Goal: Task Accomplishment & Management: Manage account settings

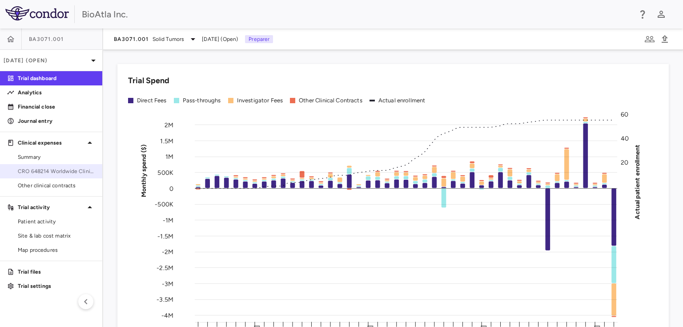
click at [45, 171] on span "CRO 648214 Worldwide Clinical Trials Holdings, Inc." at bounding box center [56, 171] width 77 height 8
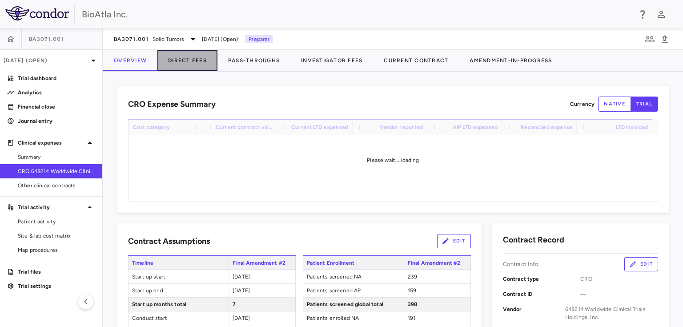
click at [181, 60] on button "Direct Fees" at bounding box center [187, 60] width 60 height 21
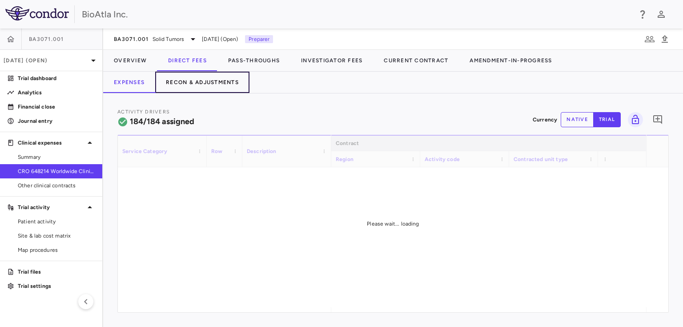
click at [201, 84] on button "Recon & Adjustments" at bounding box center [202, 82] width 94 height 21
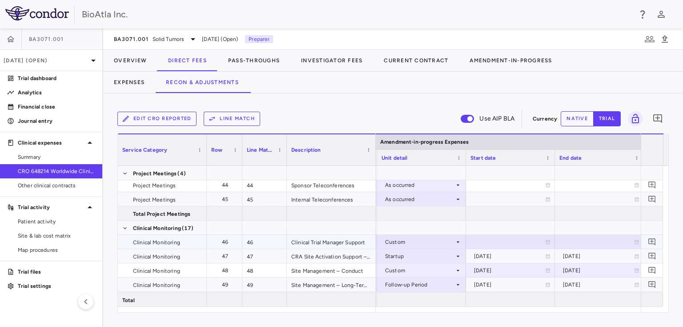
click at [507, 240] on div at bounding box center [510, 241] width 80 height 13
click at [500, 242] on input "**********" at bounding box center [502, 242] width 72 height 15
type input "**********"
click at [590, 240] on div at bounding box center [599, 241] width 80 height 13
click at [587, 242] on input "**********" at bounding box center [591, 242] width 72 height 15
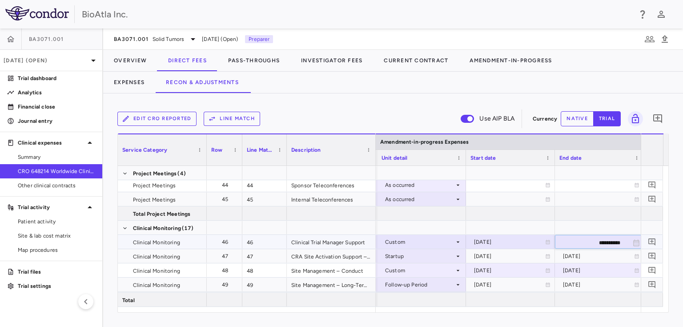
click at [605, 241] on input "**********" at bounding box center [591, 242] width 72 height 15
type input "**********"
click at [610, 210] on div at bounding box center [599, 213] width 89 height 14
click at [581, 272] on div "[DATE]" at bounding box center [598, 270] width 71 height 14
click at [610, 270] on input "**********" at bounding box center [591, 271] width 72 height 15
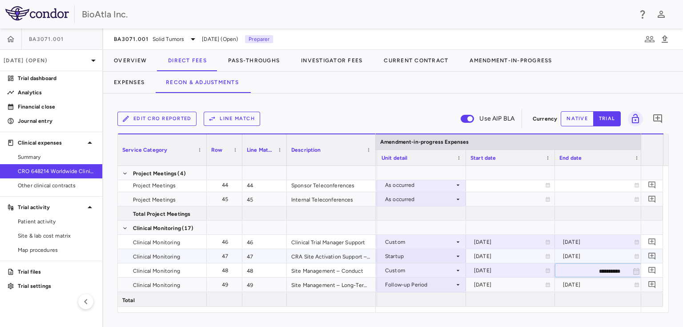
type input "**********"
click at [603, 225] on div at bounding box center [599, 228] width 89 height 14
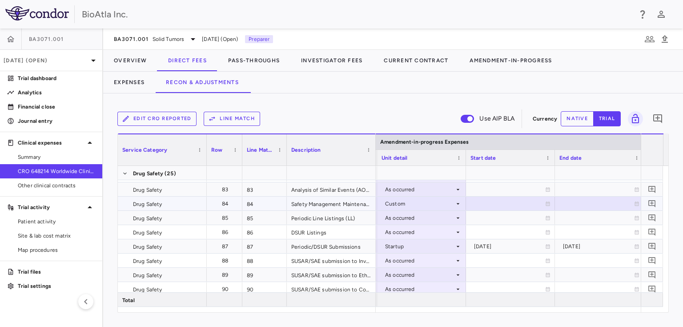
click at [537, 201] on div at bounding box center [510, 203] width 80 height 13
click at [500, 205] on input "**********" at bounding box center [502, 204] width 72 height 15
type input "**********"
click at [615, 205] on div at bounding box center [599, 203] width 80 height 13
click at [605, 203] on input "**********" at bounding box center [591, 204] width 72 height 15
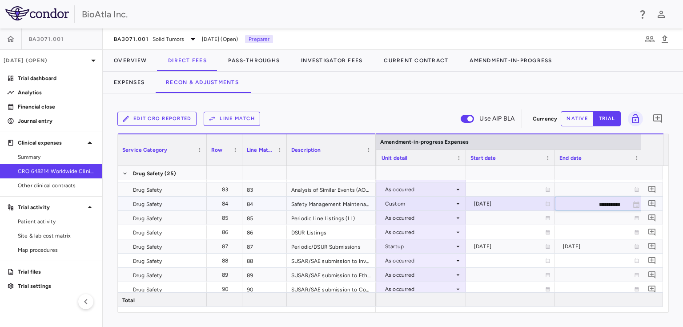
type input "**********"
click at [601, 225] on div at bounding box center [599, 231] width 80 height 13
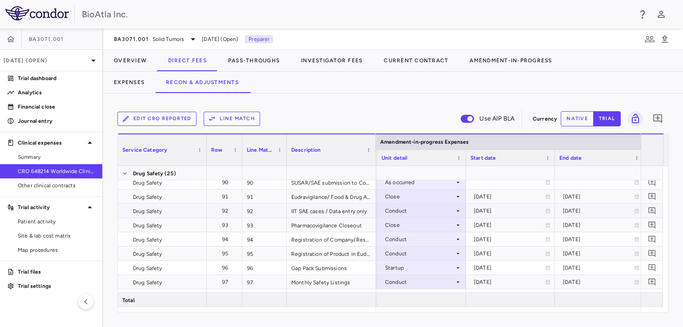
scroll to position [1715, 0]
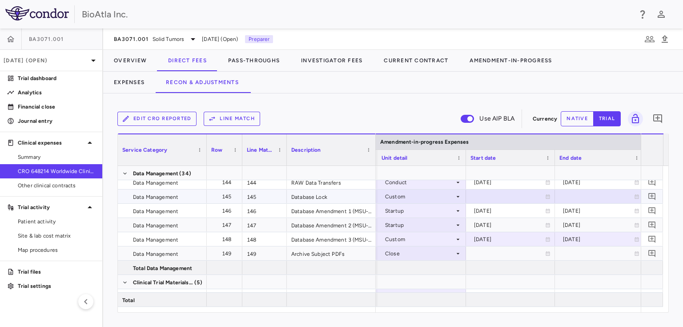
click at [547, 196] on icon at bounding box center [547, 196] width 5 height 5
click at [519, 199] on input "**********" at bounding box center [502, 197] width 72 height 15
type input "**********"
click at [588, 197] on div at bounding box center [599, 196] width 80 height 13
click at [616, 196] on input "**********" at bounding box center [591, 197] width 72 height 15
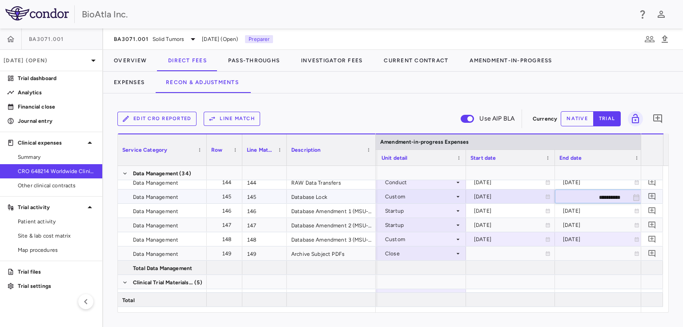
type input "**********"
click at [598, 275] on div at bounding box center [599, 282] width 89 height 14
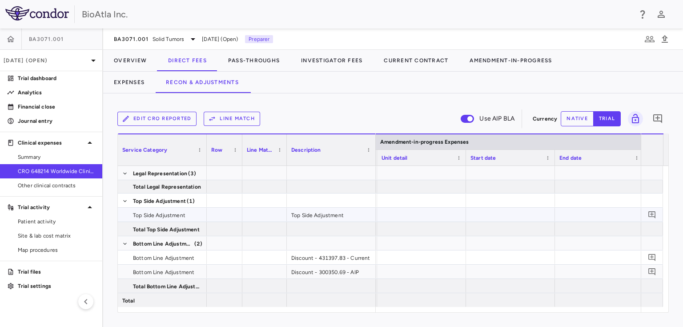
scroll to position [2962, 0]
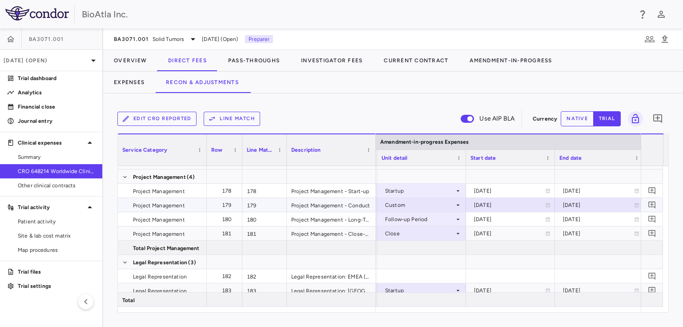
click at [581, 202] on div "[DATE]" at bounding box center [598, 205] width 71 height 14
click at [605, 203] on input "**********" at bounding box center [591, 205] width 72 height 15
type input "**********"
click at [617, 266] on div at bounding box center [599, 262] width 89 height 14
click at [583, 205] on div "[DATE]" at bounding box center [598, 205] width 71 height 14
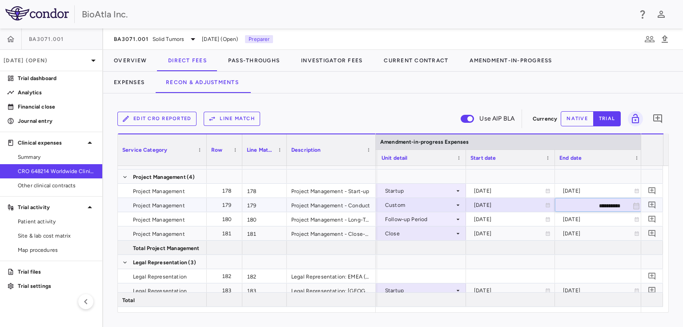
click at [601, 205] on input "**********" at bounding box center [591, 205] width 72 height 15
click at [604, 205] on input "**********" at bounding box center [591, 205] width 72 height 15
type input "**********"
click at [593, 252] on div at bounding box center [599, 248] width 89 height 14
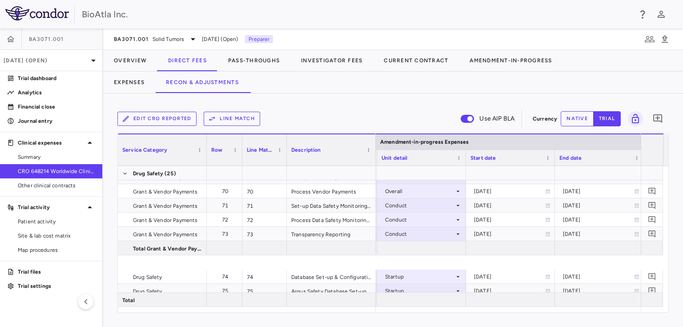
scroll to position [1099, 0]
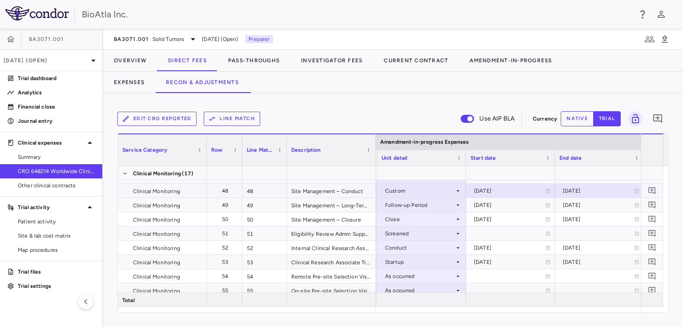
click at [579, 191] on div "[DATE]" at bounding box center [598, 191] width 71 height 14
click at [605, 190] on input "**********" at bounding box center [591, 191] width 72 height 15
type input "**********"
click at [621, 190] on input "**********" at bounding box center [591, 191] width 72 height 15
click at [605, 218] on div "[DATE]" at bounding box center [598, 219] width 71 height 14
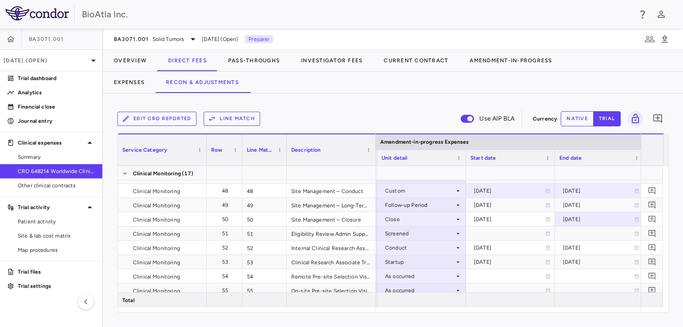
click at [391, 100] on div "Edit CRO reported Line Match Use AIP BLA Currency native trial 0 Service Catego…" at bounding box center [393, 209] width 580 height 233
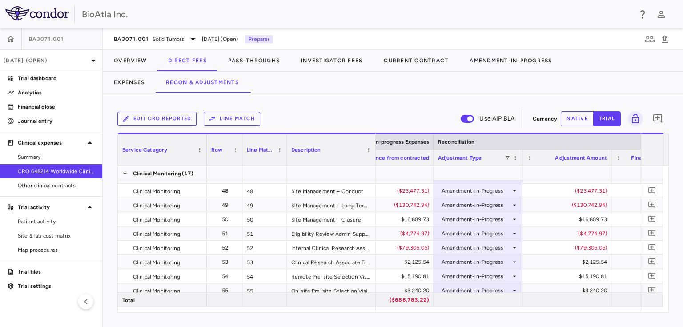
scroll to position [0, 2536]
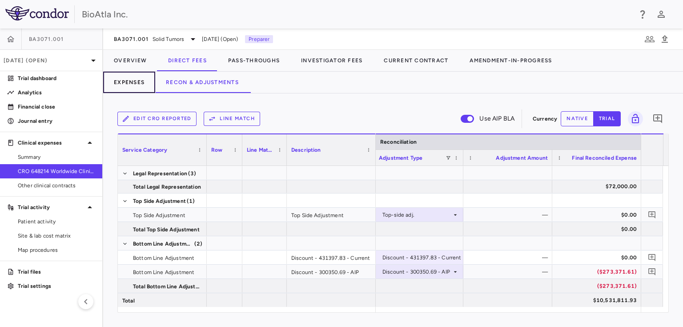
click at [124, 84] on button "Expenses" at bounding box center [129, 82] width 52 height 21
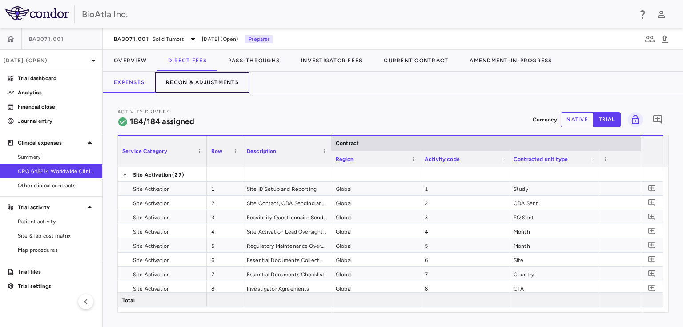
click at [201, 80] on button "Recon & Adjustments" at bounding box center [202, 82] width 94 height 21
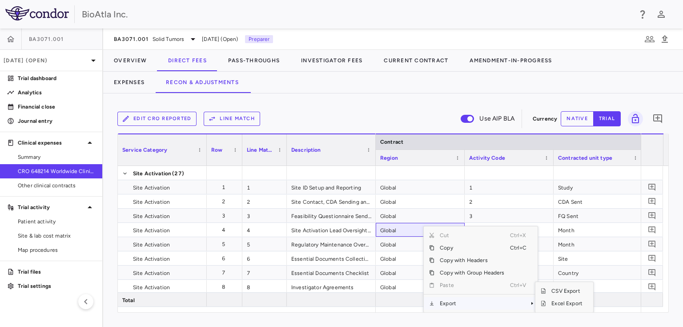
click at [526, 301] on span "Context Menu" at bounding box center [520, 303] width 20 height 12
click at [562, 303] on span "Excel Export" at bounding box center [567, 303] width 42 height 12
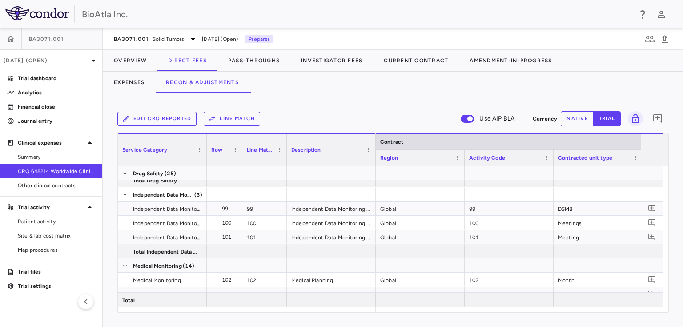
scroll to position [1494, 0]
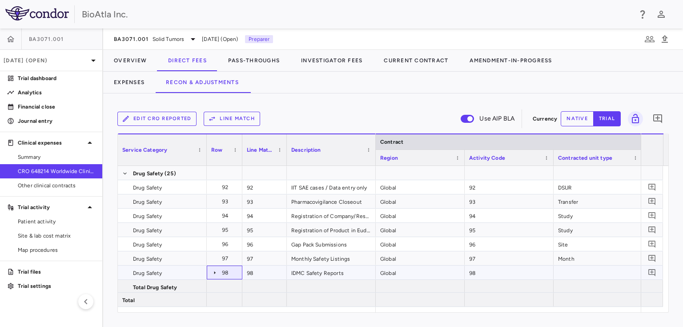
click at [213, 273] on icon at bounding box center [214, 272] width 7 height 7
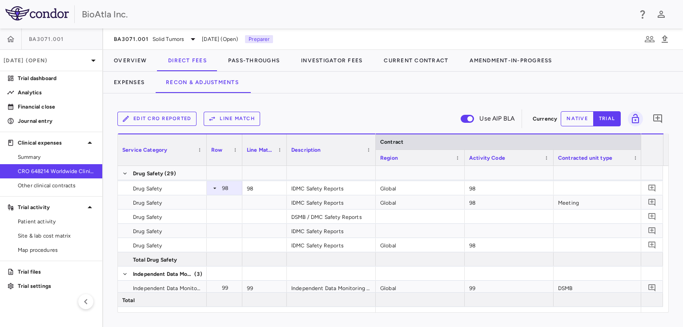
scroll to position [0, 169]
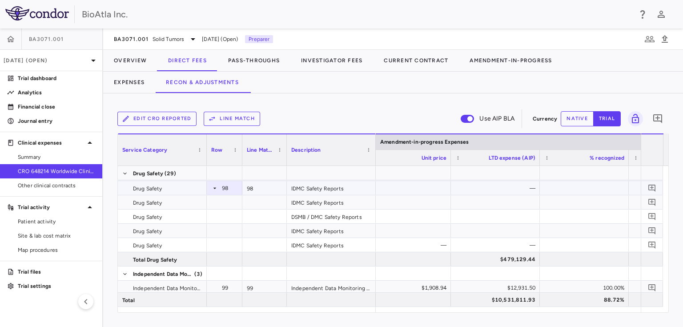
click at [502, 189] on div "—" at bounding box center [497, 188] width 76 height 14
click at [575, 115] on button "native" at bounding box center [577, 118] width 33 height 15
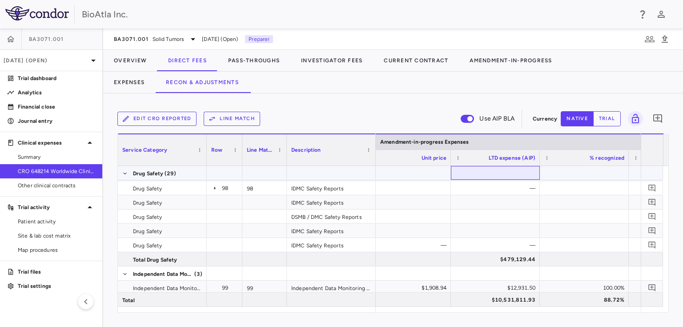
click at [515, 179] on div at bounding box center [495, 173] width 89 height 14
click at [518, 191] on div "—" at bounding box center [497, 188] width 76 height 14
click at [607, 116] on button "trial" at bounding box center [607, 118] width 28 height 15
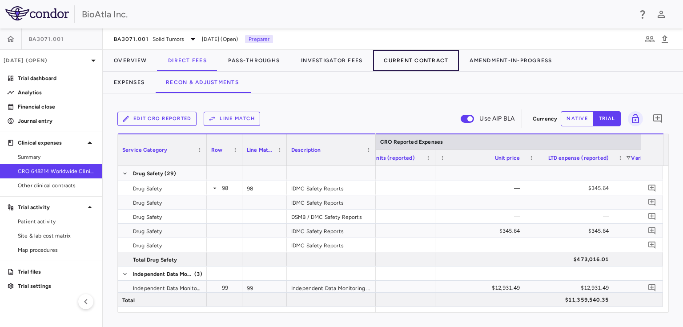
click at [409, 60] on button "Current Contract" at bounding box center [416, 60] width 86 height 21
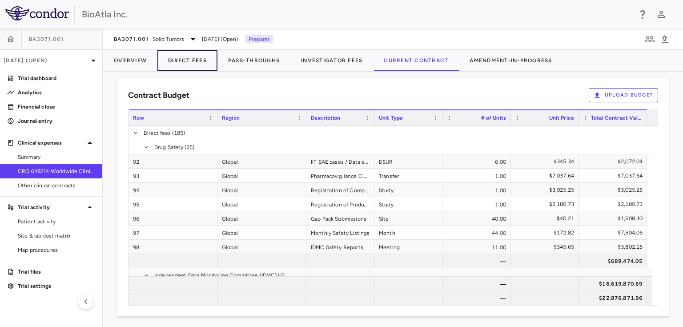
click at [197, 62] on button "Direct Fees" at bounding box center [187, 60] width 60 height 21
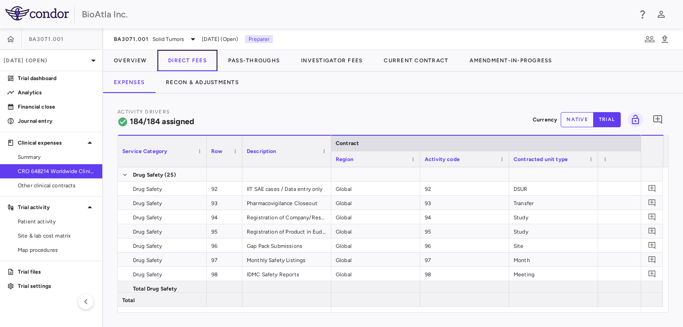
scroll to position [0, 350]
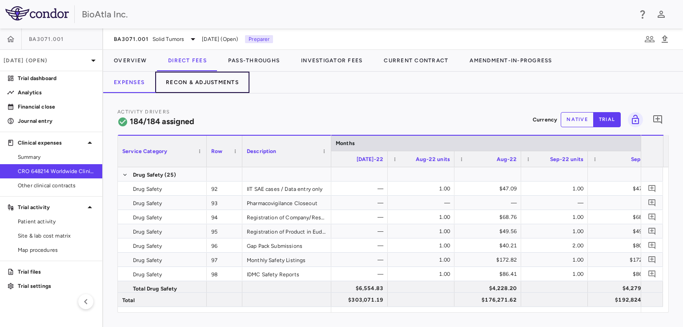
click at [217, 80] on button "Recon & Adjustments" at bounding box center [202, 82] width 94 height 21
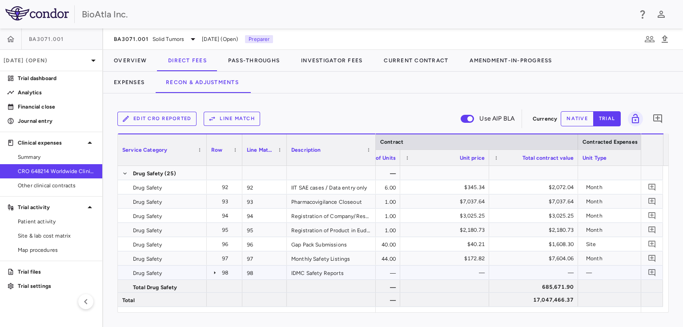
click at [214, 270] on icon at bounding box center [214, 272] width 7 height 7
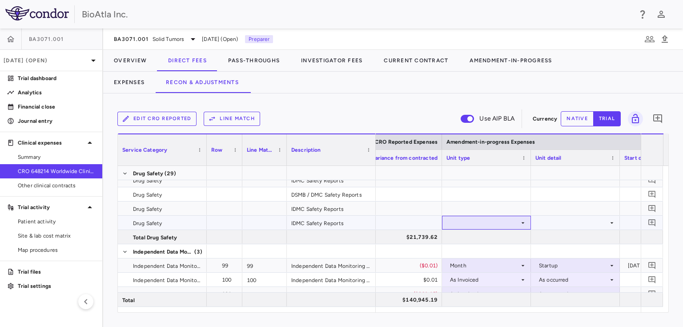
click at [521, 224] on icon at bounding box center [522, 222] width 7 height 7
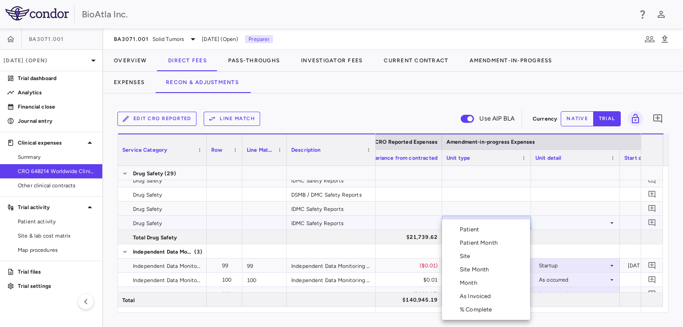
click at [473, 282] on div "Month" at bounding box center [470, 283] width 21 height 8
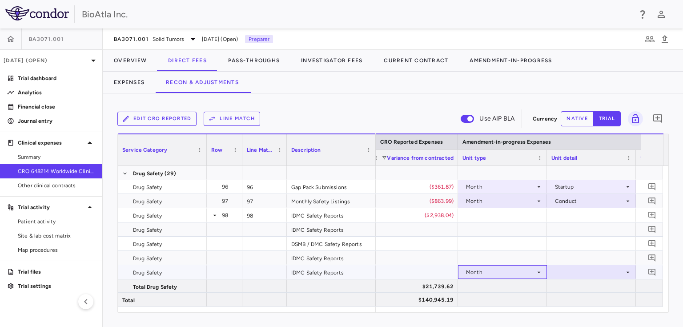
click at [539, 272] on icon at bounding box center [538, 272] width 7 height 7
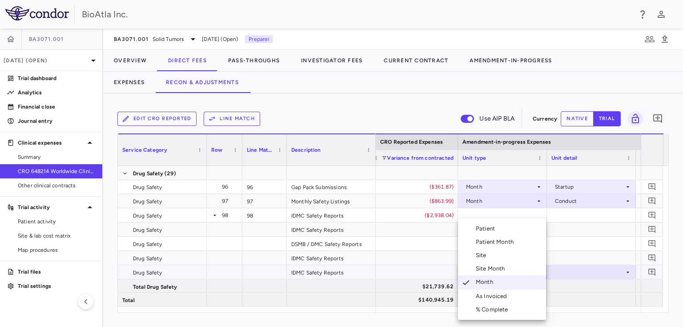
click at [501, 294] on div "As Invoiced" at bounding box center [493, 296] width 35 height 8
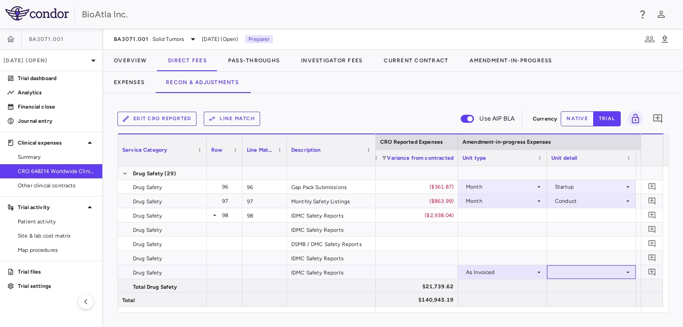
click at [623, 267] on div at bounding box center [591, 271] width 80 height 13
click at [576, 288] on div "As occurred" at bounding box center [583, 288] width 36 height 8
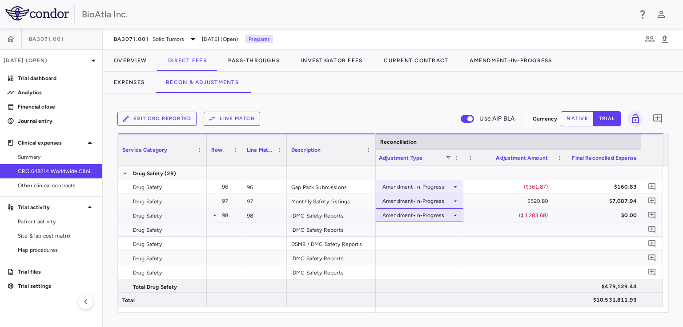
click at [457, 214] on icon at bounding box center [455, 215] width 7 height 7
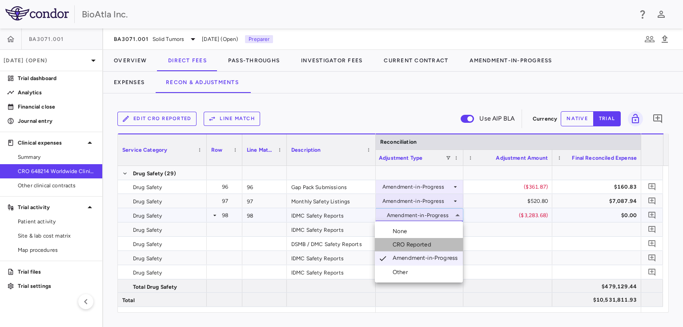
click at [417, 247] on div "CRO Reported" at bounding box center [414, 245] width 42 height 8
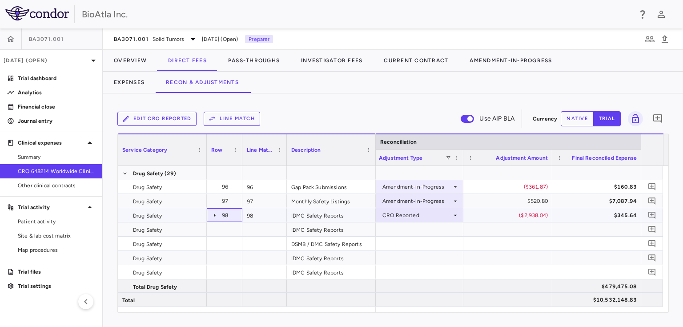
click at [212, 215] on icon at bounding box center [214, 215] width 7 height 7
click at [214, 217] on icon at bounding box center [214, 215] width 7 height 7
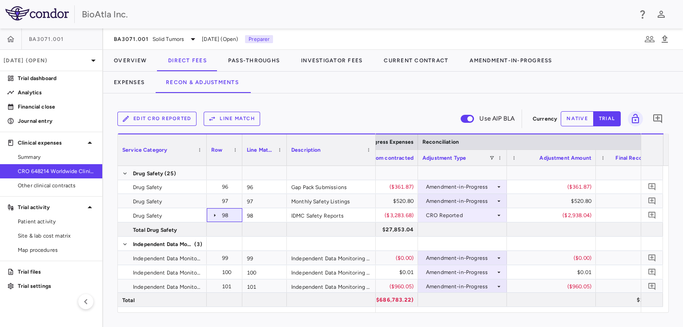
scroll to position [0, 2536]
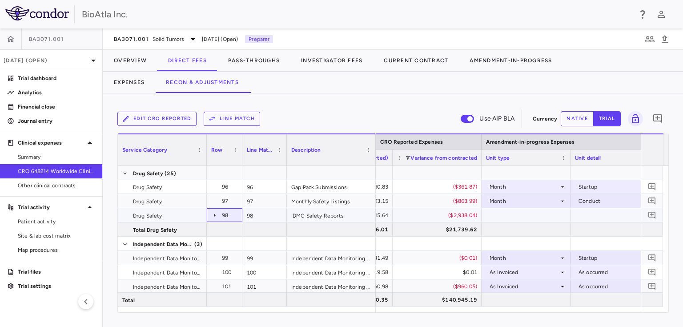
click at [215, 214] on icon at bounding box center [214, 214] width 1 height 3
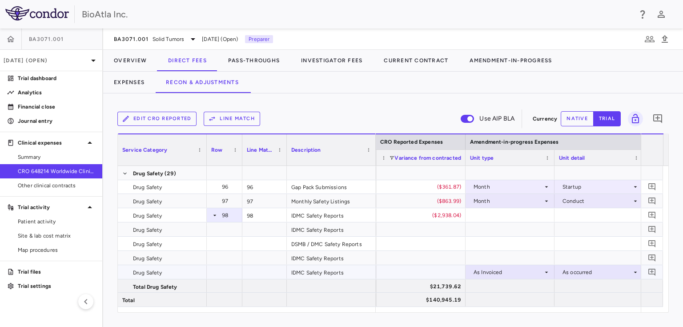
click at [543, 269] on icon at bounding box center [546, 272] width 7 height 7
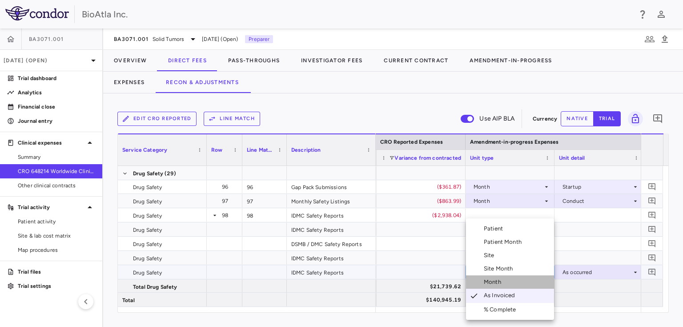
click at [506, 284] on li "Month" at bounding box center [510, 281] width 88 height 13
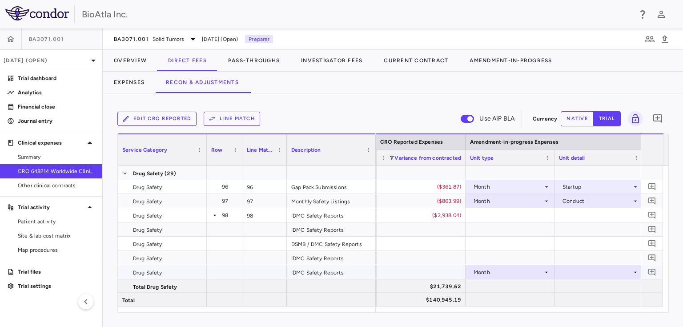
click at [632, 269] on icon at bounding box center [635, 272] width 7 height 7
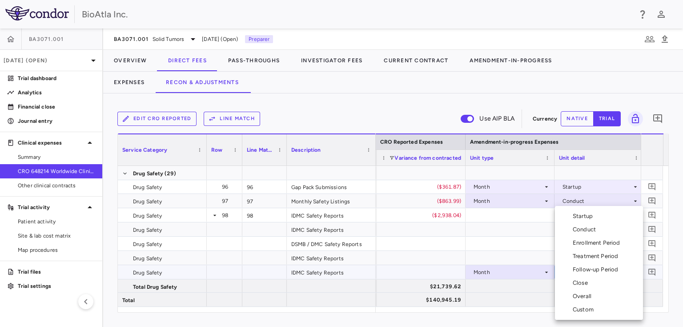
click at [590, 215] on div "Startup" at bounding box center [585, 216] width 24 height 8
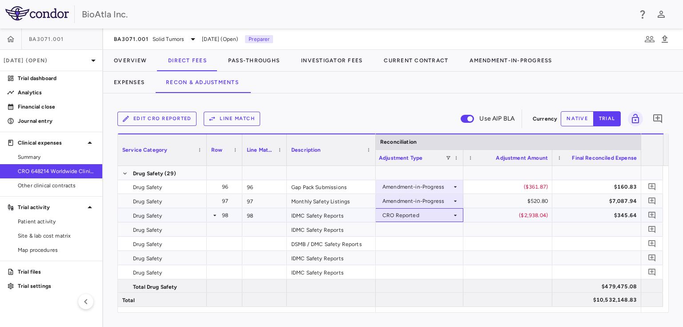
click at [453, 215] on icon at bounding box center [455, 215] width 7 height 7
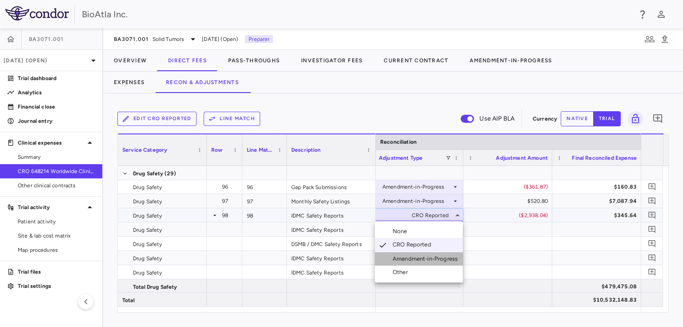
click at [422, 258] on div "Amendment-in-Progress" at bounding box center [427, 259] width 68 height 8
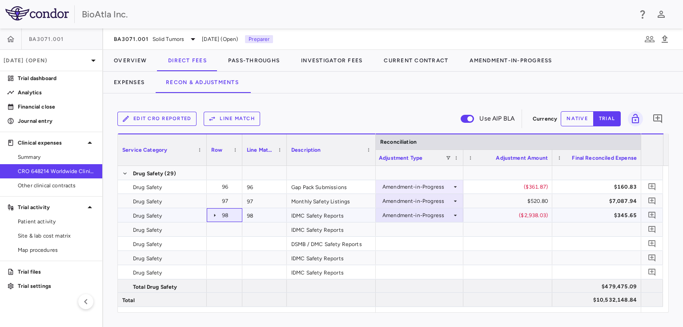
click at [215, 216] on icon at bounding box center [214, 215] width 7 height 7
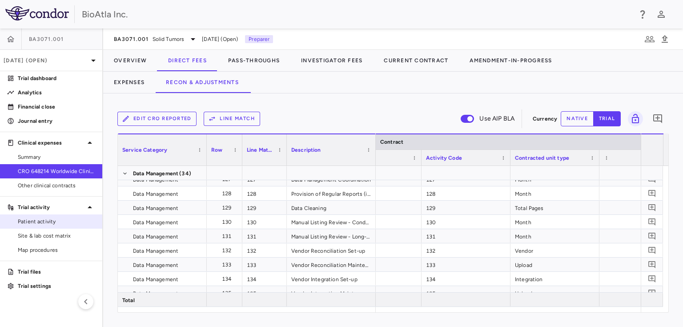
click at [45, 221] on span "Patient activity" at bounding box center [56, 221] width 77 height 8
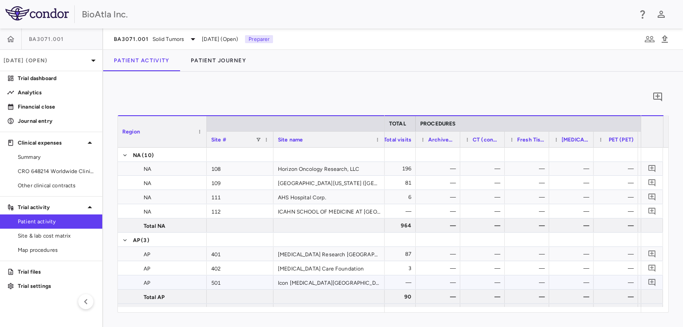
scroll to position [96, 0]
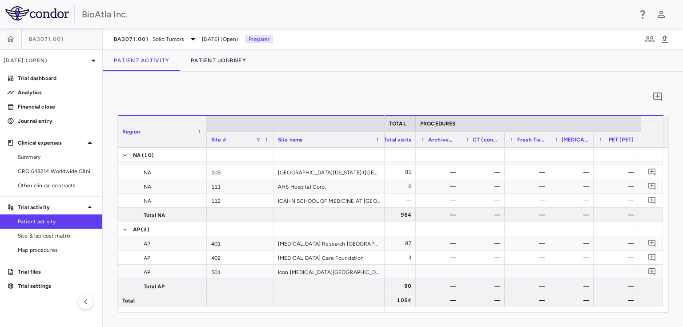
drag, startPoint x: 625, startPoint y: 313, endPoint x: 465, endPoint y: 313, distance: 159.6
click at [466, 313] on div "0 Region Drag here to set column labels Region Site # Site name NA" at bounding box center [393, 199] width 580 height 255
click at [663, 37] on icon "button" at bounding box center [665, 39] width 6 height 8
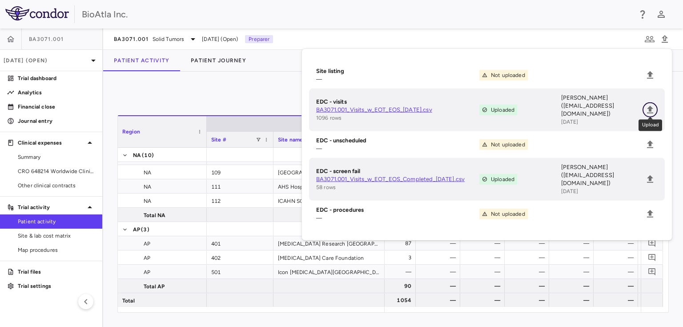
click at [650, 106] on icon "Upload" at bounding box center [650, 110] width 6 height 8
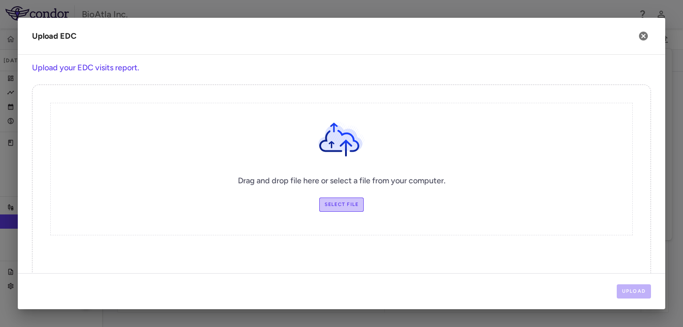
click at [326, 200] on label "Select file" at bounding box center [341, 204] width 45 height 14
click at [0, 0] on input "Select file" at bounding box center [0, 0] width 0 height 0
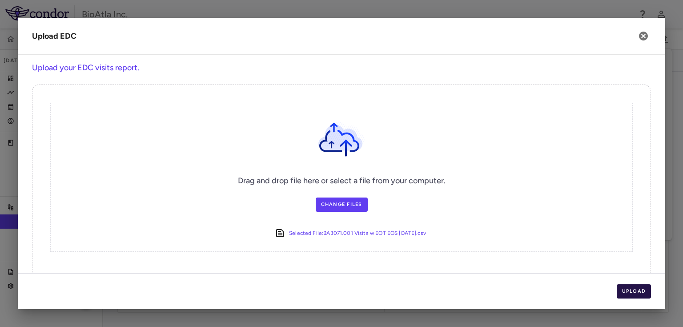
click at [631, 294] on button "Upload" at bounding box center [634, 291] width 35 height 14
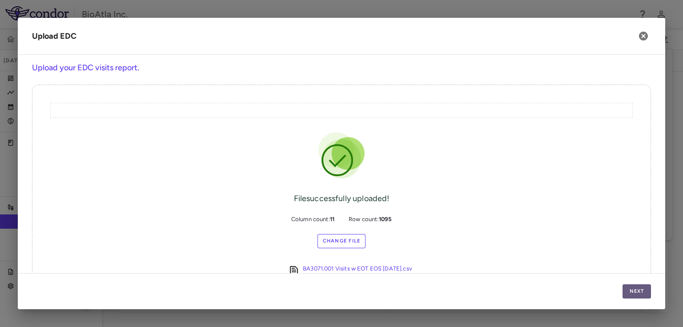
click at [631, 294] on button "Next" at bounding box center [636, 291] width 28 height 14
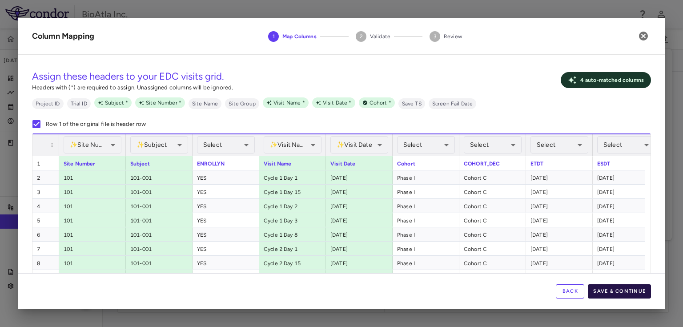
click at [630, 293] on button "Save & Continue" at bounding box center [619, 291] width 63 height 14
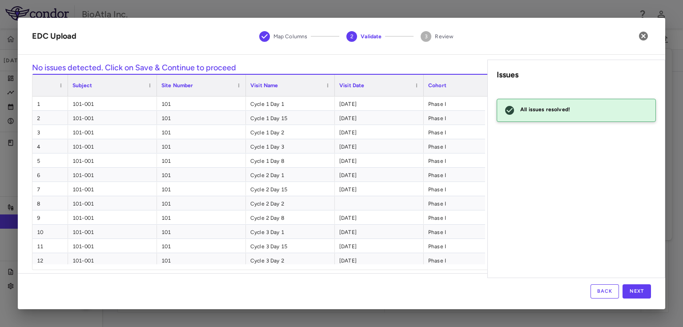
click at [635, 298] on div "Back Next" at bounding box center [341, 291] width 647 height 36
click at [635, 294] on button "Next" at bounding box center [636, 291] width 28 height 14
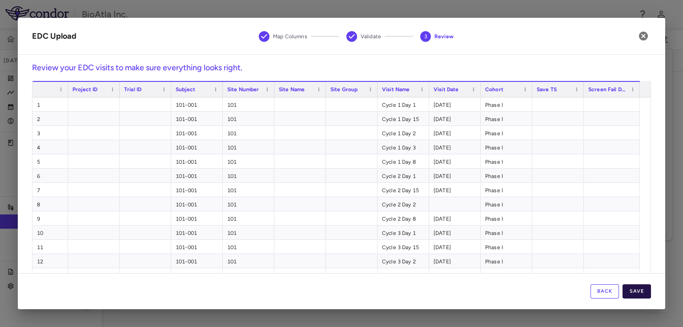
click at [635, 290] on button "Save" at bounding box center [636, 291] width 28 height 14
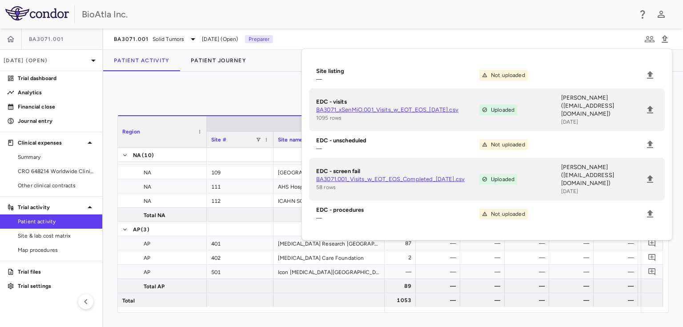
click at [281, 70] on div "Patient Activity Patient Journey" at bounding box center [393, 60] width 580 height 21
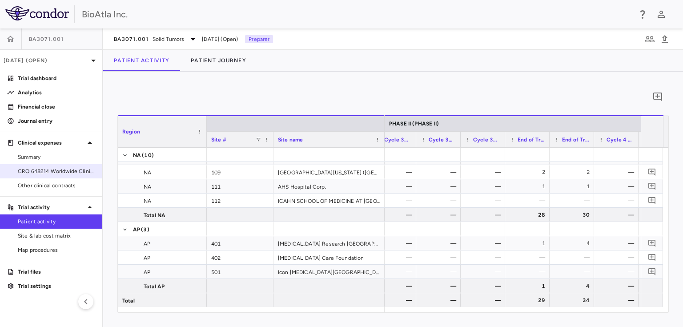
click at [32, 169] on span "CRO 648214 Worldwide Clinical Trials Holdings, Inc." at bounding box center [56, 171] width 77 height 8
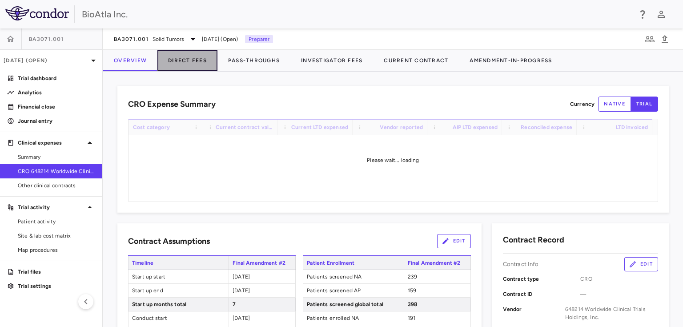
drag, startPoint x: 187, startPoint y: 59, endPoint x: 255, endPoint y: 64, distance: 68.7
click at [187, 59] on button "Direct Fees" at bounding box center [187, 60] width 60 height 21
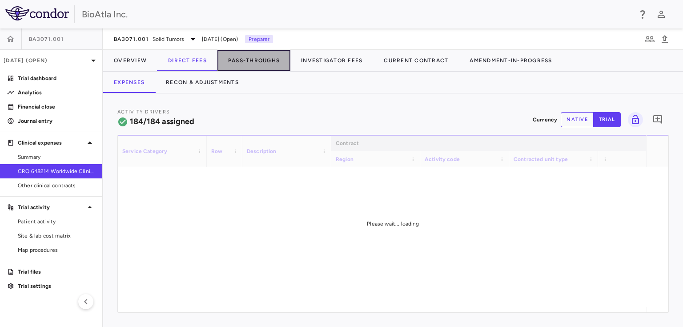
click at [262, 59] on button "Pass-Throughs" at bounding box center [253, 60] width 73 height 21
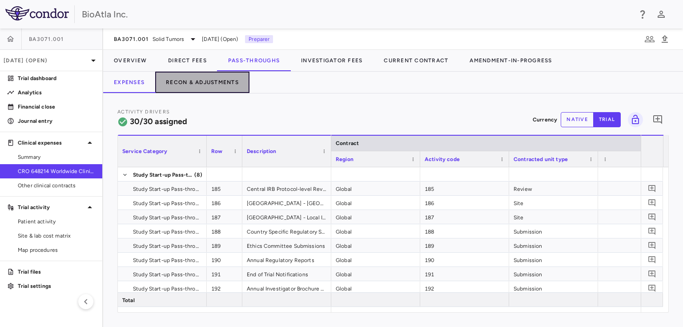
click at [191, 84] on button "Recon & Adjustments" at bounding box center [202, 82] width 94 height 21
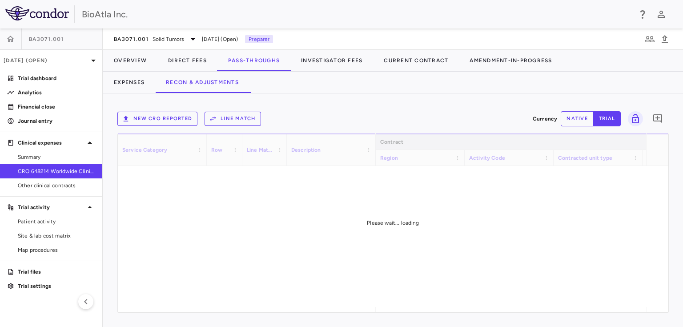
click at [233, 122] on button "Line Match" at bounding box center [233, 119] width 56 height 14
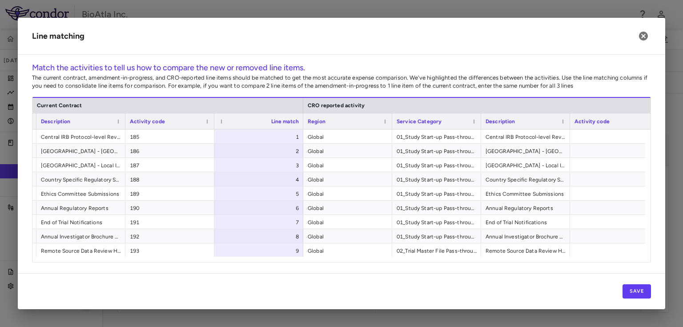
scroll to position [0, 240]
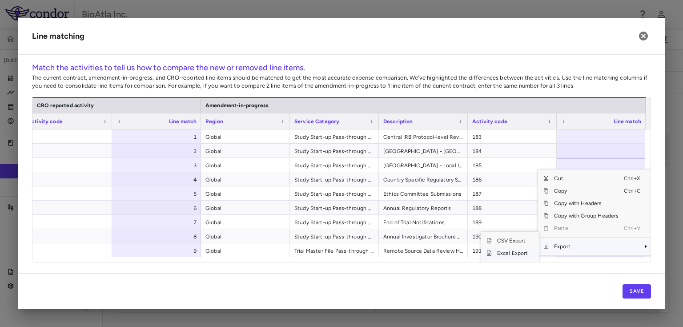
click at [508, 253] on span "Excel Export" at bounding box center [513, 253] width 42 height 12
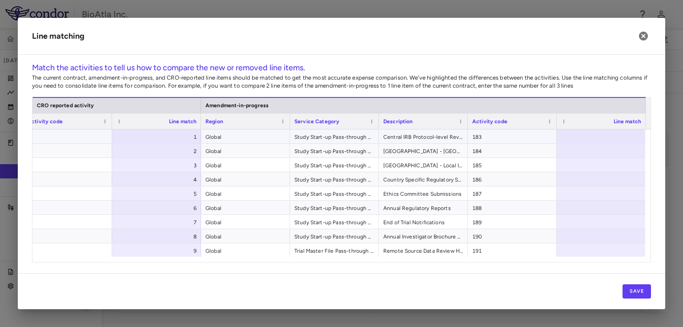
click at [596, 135] on div at bounding box center [601, 136] width 89 height 14
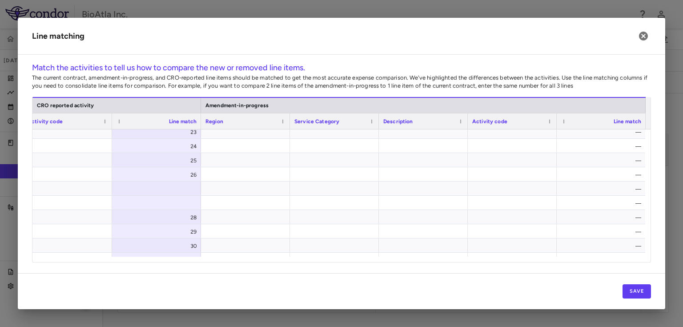
scroll to position [360, 0]
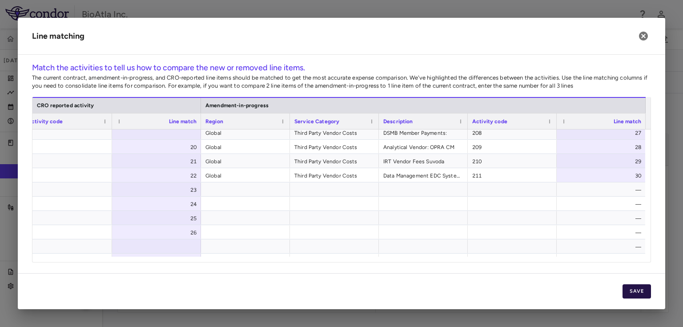
click at [638, 289] on button "Save" at bounding box center [636, 291] width 28 height 14
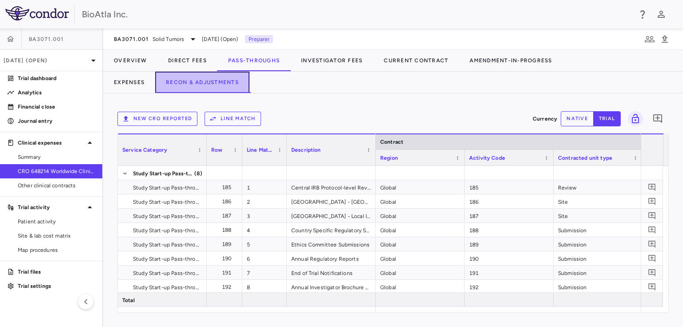
click at [212, 78] on button "Recon & Adjustments" at bounding box center [202, 82] width 94 height 21
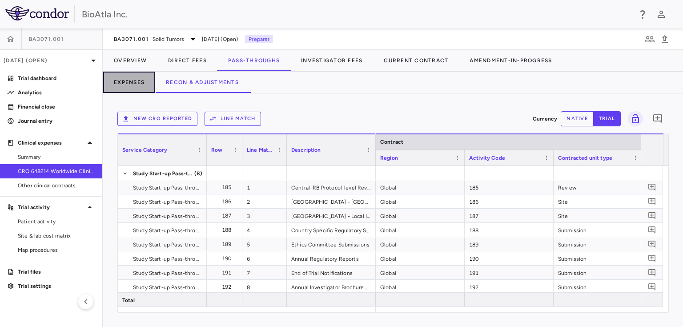
click at [127, 85] on button "Expenses" at bounding box center [129, 82] width 52 height 21
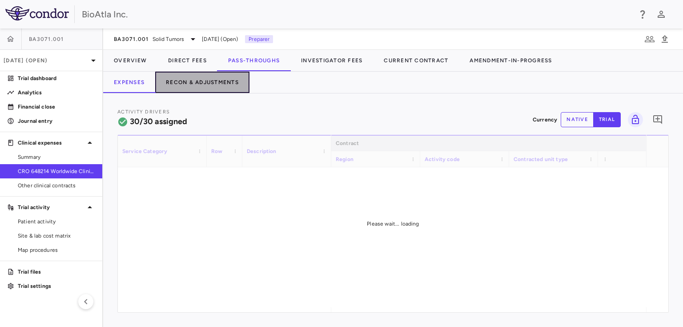
drag, startPoint x: 173, startPoint y: 81, endPoint x: 194, endPoint y: 84, distance: 21.5
click at [173, 82] on button "Recon & Adjustments" at bounding box center [202, 82] width 94 height 21
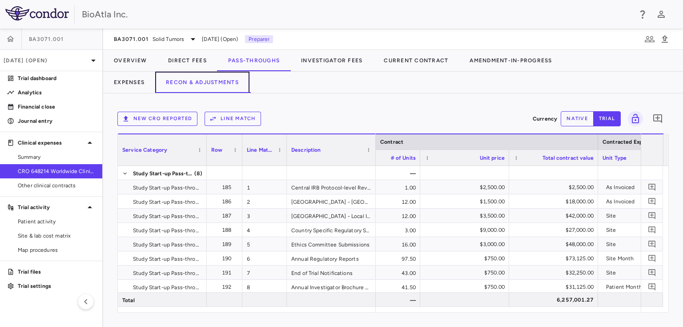
scroll to position [0, 351]
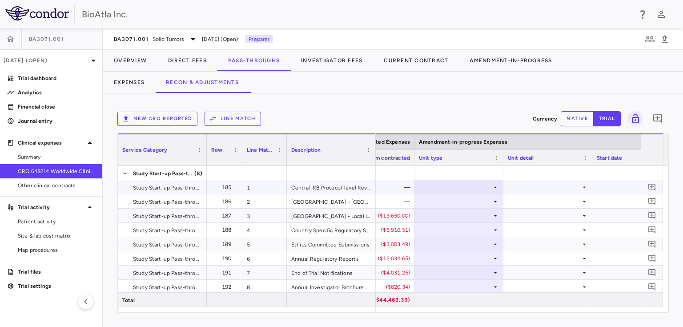
click at [494, 189] on icon at bounding box center [495, 187] width 7 height 7
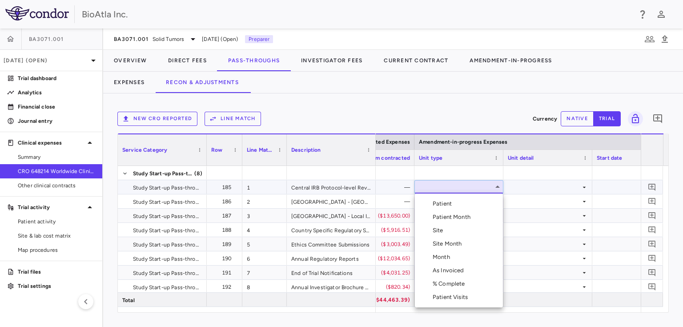
click at [456, 273] on div "As Invoiced" at bounding box center [450, 270] width 35 height 8
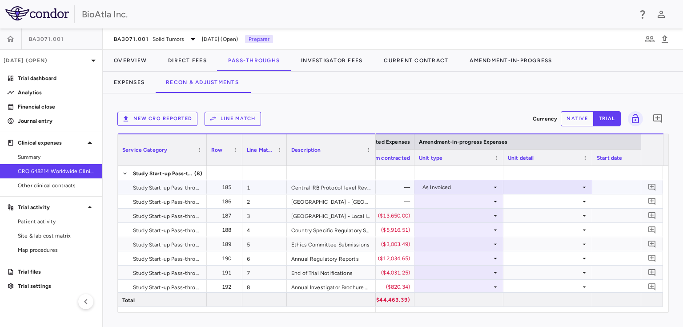
click at [581, 188] on icon at bounding box center [584, 187] width 7 height 7
click at [532, 202] on div "As occurred" at bounding box center [540, 204] width 36 height 8
click at [486, 201] on div at bounding box center [459, 201] width 80 height 13
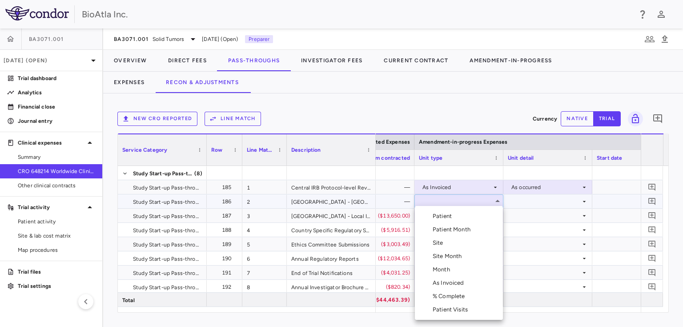
click at [456, 283] on div "As Invoiced" at bounding box center [450, 283] width 35 height 8
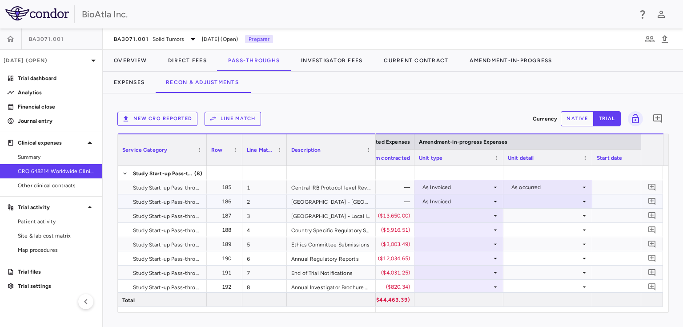
click at [582, 199] on icon at bounding box center [584, 201] width 7 height 7
click at [543, 220] on div "As occurred" at bounding box center [540, 218] width 36 height 8
click at [476, 214] on div at bounding box center [459, 215] width 80 height 13
click at [466, 210] on div at bounding box center [459, 215] width 80 height 13
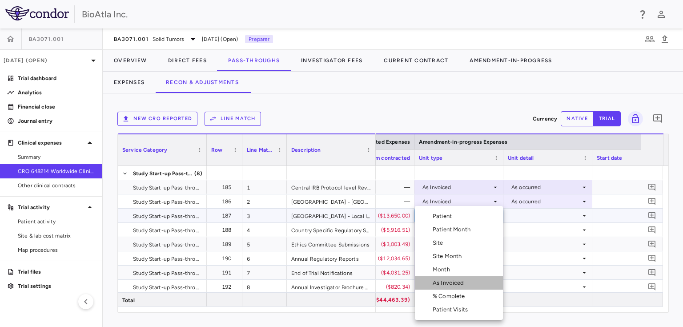
click at [454, 285] on div "As Invoiced" at bounding box center [450, 283] width 35 height 8
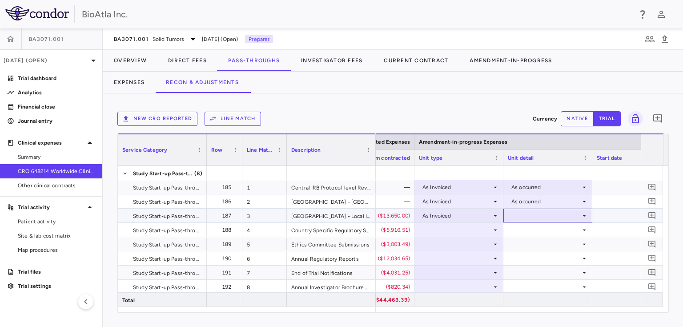
click at [584, 215] on icon at bounding box center [584, 215] width 3 height 1
click at [545, 231] on div "As occurred" at bounding box center [540, 232] width 36 height 8
click at [466, 229] on div at bounding box center [459, 229] width 80 height 13
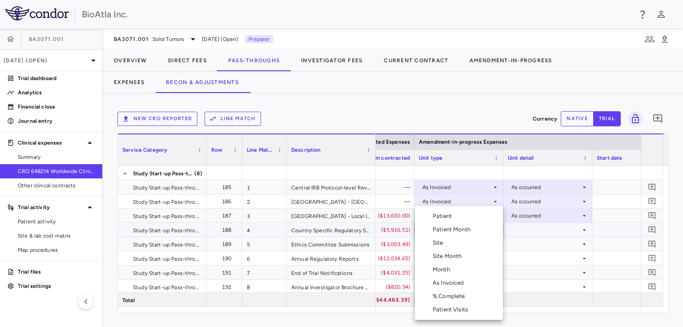
click at [450, 285] on div "As Invoiced" at bounding box center [450, 283] width 35 height 8
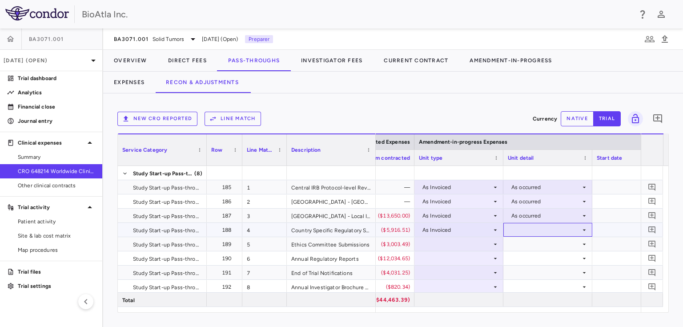
click at [582, 229] on icon at bounding box center [584, 229] width 7 height 7
click at [541, 249] on div "As occurred" at bounding box center [540, 246] width 36 height 8
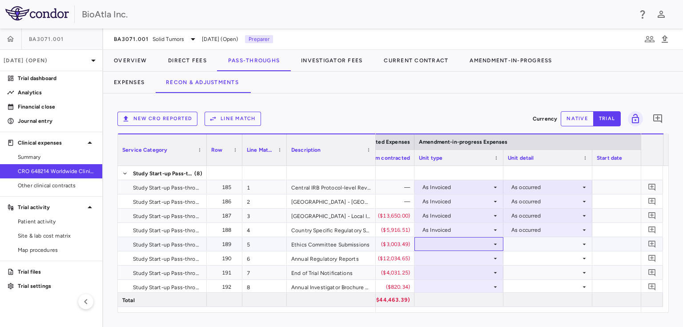
click at [478, 242] on div at bounding box center [459, 243] width 80 height 13
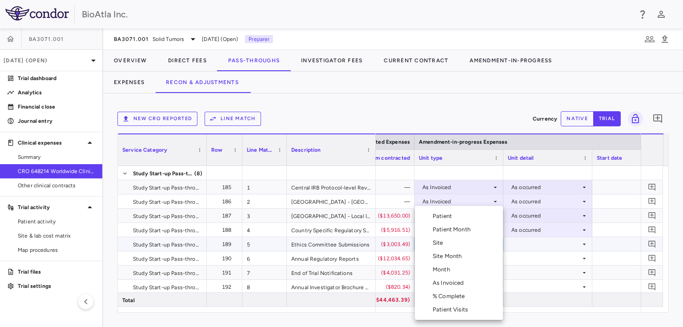
click at [448, 269] on div "Month" at bounding box center [443, 269] width 21 height 8
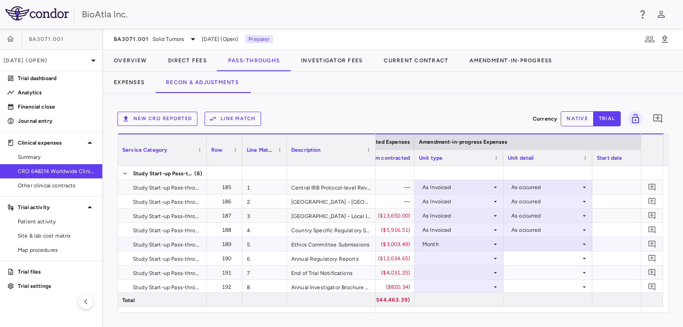
click at [570, 246] on div at bounding box center [548, 243] width 80 height 13
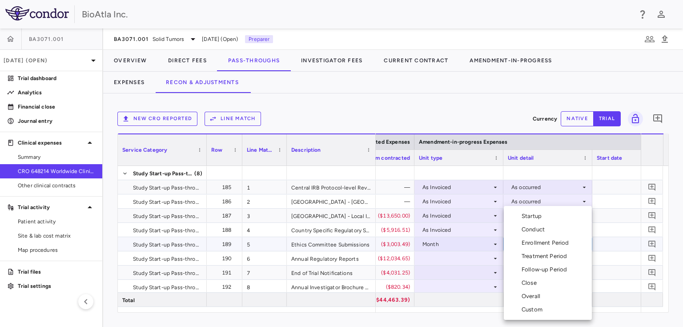
click at [533, 214] on div "Startup" at bounding box center [534, 216] width 24 height 8
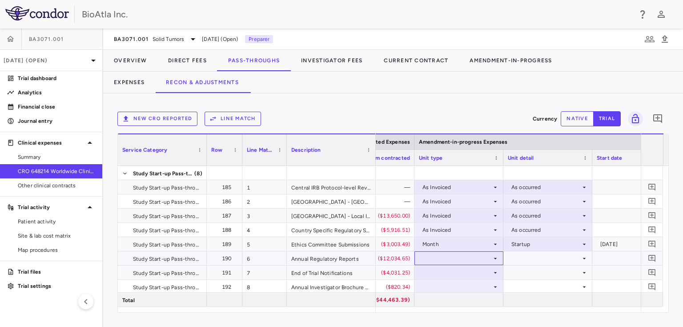
click at [481, 257] on div at bounding box center [459, 258] width 80 height 13
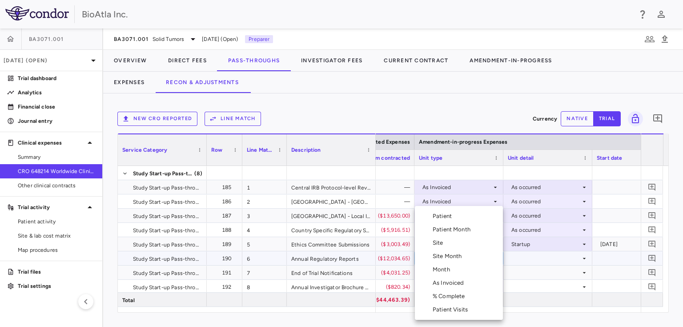
click at [450, 278] on li "As Invoiced" at bounding box center [459, 282] width 88 height 13
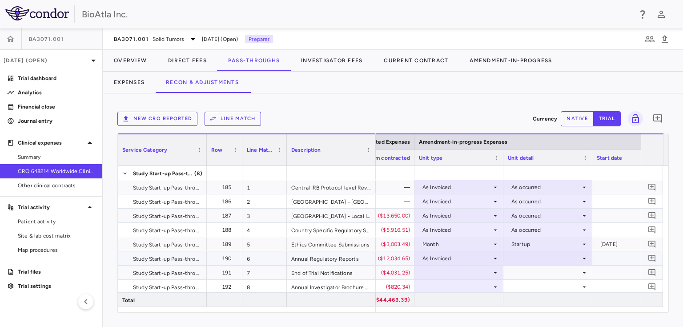
click at [566, 258] on div at bounding box center [548, 258] width 80 height 13
click at [549, 277] on div "As occurred" at bounding box center [540, 275] width 36 height 8
click at [493, 268] on div at bounding box center [459, 272] width 80 height 13
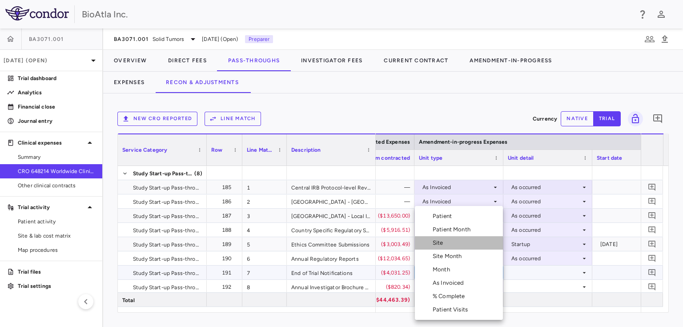
click at [440, 244] on div "Site" at bounding box center [440, 243] width 14 height 8
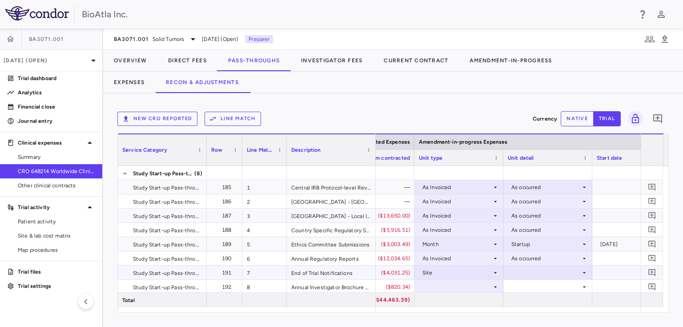
click at [566, 269] on div at bounding box center [548, 272] width 80 height 13
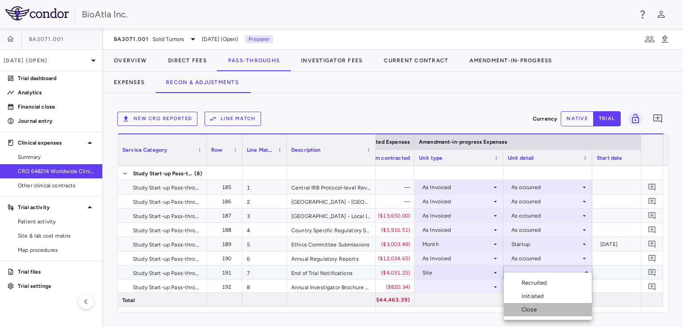
click at [521, 304] on li "Close" at bounding box center [548, 309] width 88 height 13
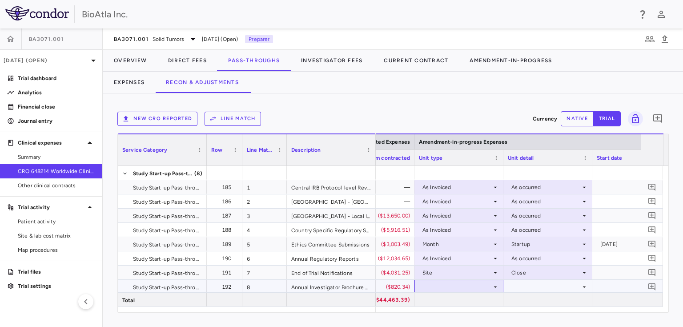
click at [469, 287] on div at bounding box center [459, 286] width 80 height 13
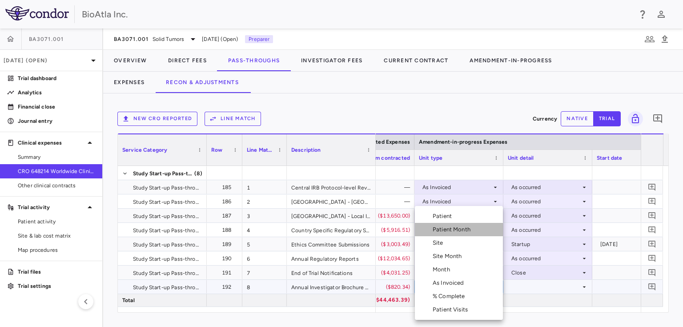
click at [462, 228] on div "Patient Month" at bounding box center [453, 229] width 41 height 8
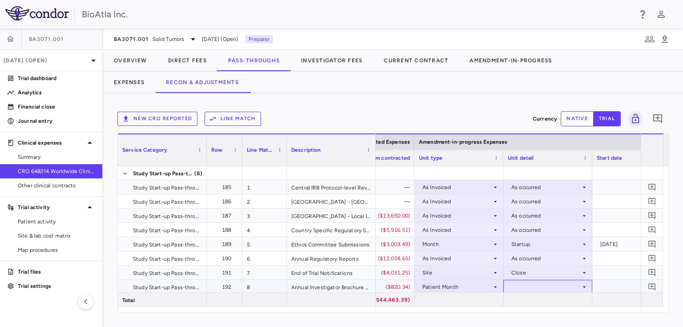
click at [550, 287] on div at bounding box center [548, 286] width 80 height 13
click at [542, 306] on div "As occurred" at bounding box center [540, 303] width 36 height 8
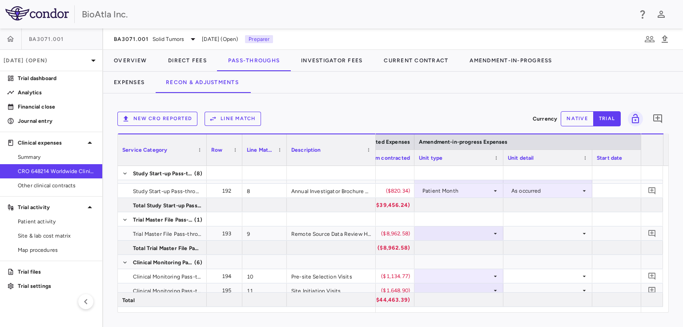
scroll to position [104, 0]
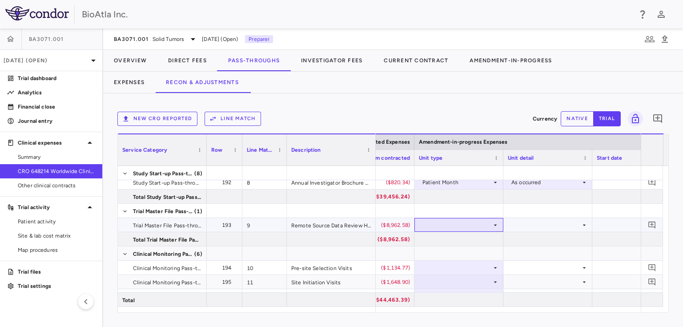
click at [493, 222] on icon at bounding box center [495, 224] width 7 height 7
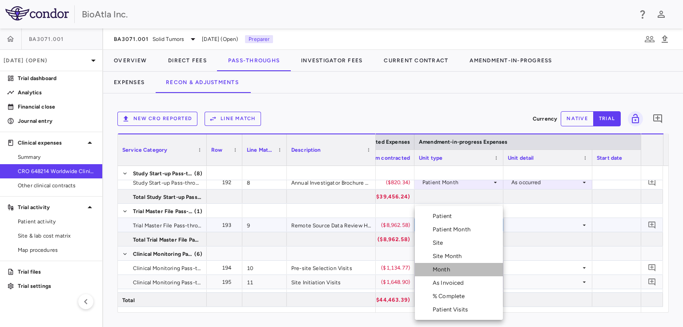
click at [450, 267] on div "Month" at bounding box center [443, 269] width 21 height 8
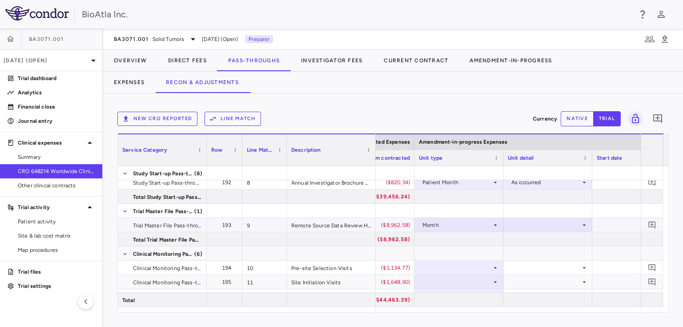
click at [578, 224] on div at bounding box center [548, 224] width 80 height 13
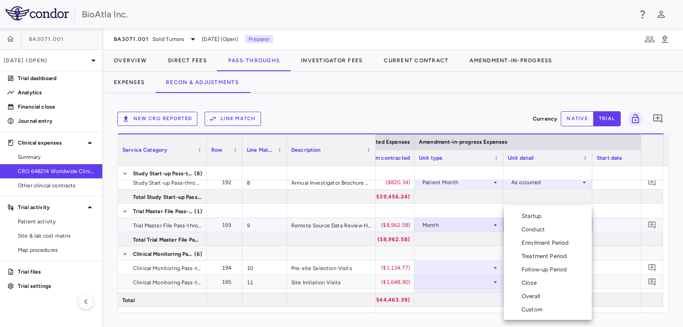
click at [534, 292] on li "Overall" at bounding box center [548, 295] width 88 height 13
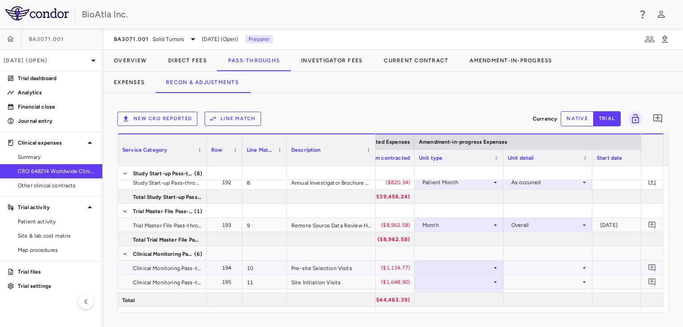
click at [490, 267] on div at bounding box center [459, 267] width 80 height 13
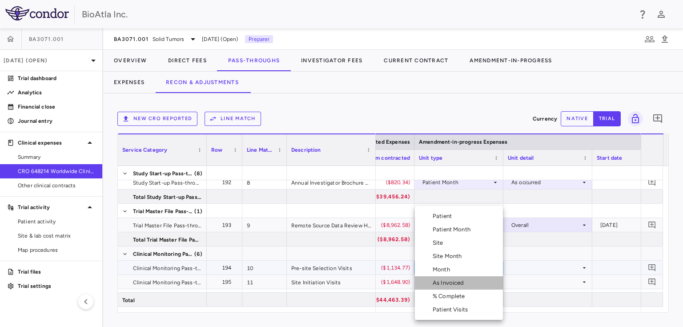
click at [454, 283] on div "As Invoiced" at bounding box center [450, 283] width 35 height 8
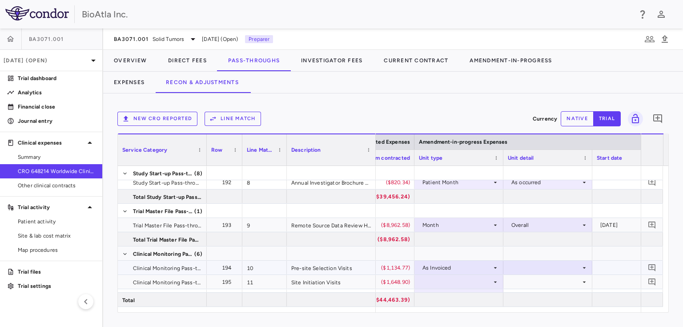
click at [561, 269] on div at bounding box center [548, 267] width 80 height 13
click at [537, 286] on div "As occurred" at bounding box center [540, 284] width 36 height 8
click at [475, 277] on div at bounding box center [459, 281] width 80 height 13
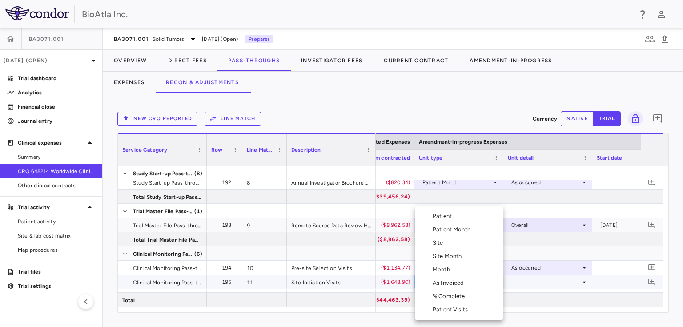
click at [461, 254] on div "Site Month" at bounding box center [449, 256] width 33 height 8
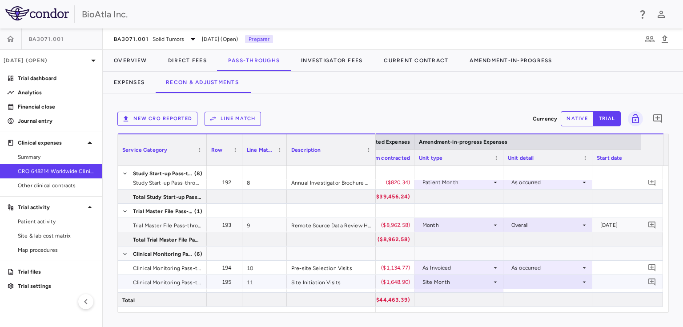
click at [554, 281] on div at bounding box center [548, 281] width 80 height 13
click at [541, 294] on div "As Initiated" at bounding box center [539, 296] width 34 height 8
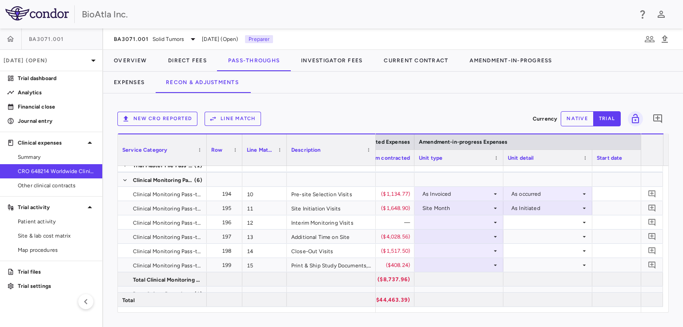
scroll to position [179, 0]
click at [489, 221] on div at bounding box center [459, 221] width 80 height 13
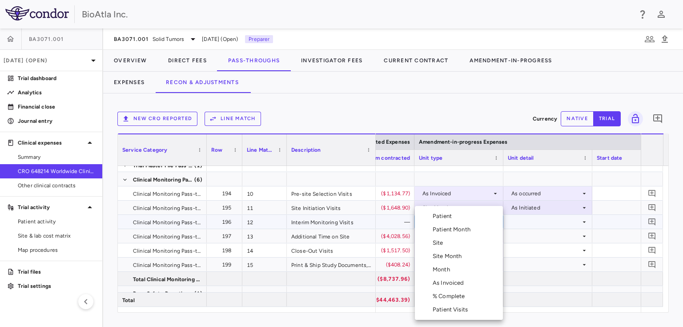
click at [459, 279] on div "As Invoiced" at bounding box center [450, 283] width 35 height 8
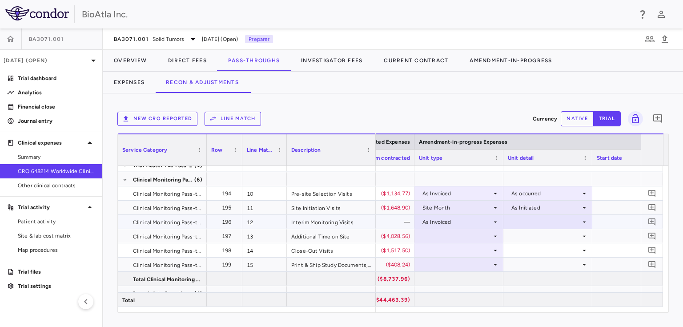
click at [550, 226] on div at bounding box center [548, 221] width 80 height 13
click at [547, 239] on div "As occurred" at bounding box center [540, 238] width 36 height 8
click at [470, 235] on div at bounding box center [459, 235] width 80 height 13
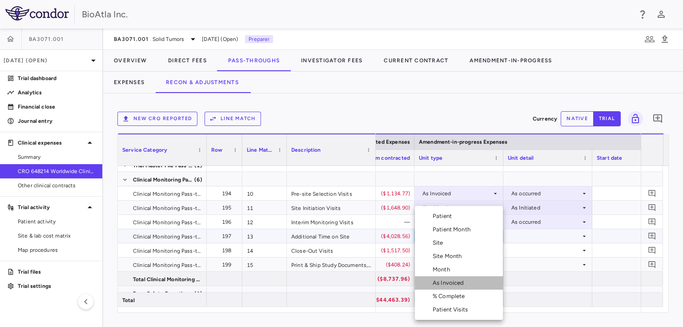
click at [452, 280] on div "As Invoiced" at bounding box center [450, 283] width 35 height 8
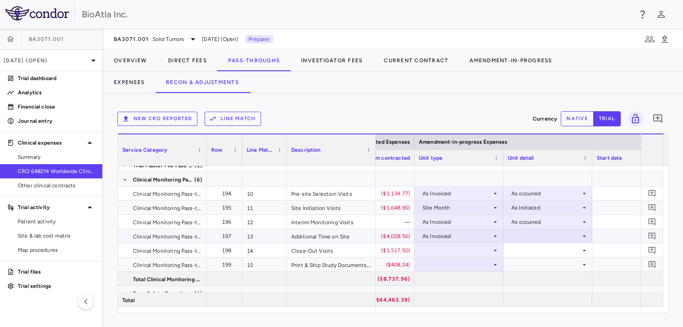
click at [569, 234] on div at bounding box center [548, 235] width 80 height 13
drag, startPoint x: 547, startPoint y: 253, endPoint x: 503, endPoint y: 254, distance: 44.5
click at [547, 253] on div "As occurred" at bounding box center [540, 253] width 36 height 8
click at [456, 248] on div at bounding box center [459, 250] width 80 height 13
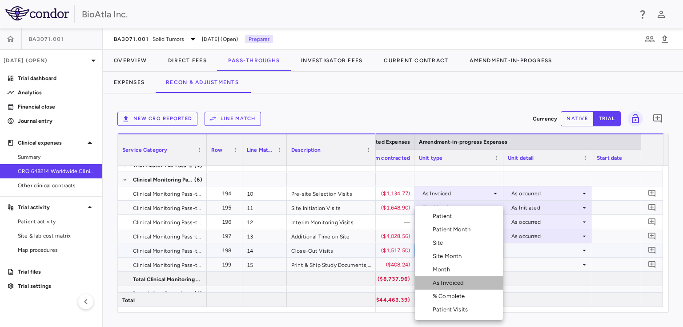
click at [460, 283] on div "As Invoiced" at bounding box center [450, 283] width 35 height 8
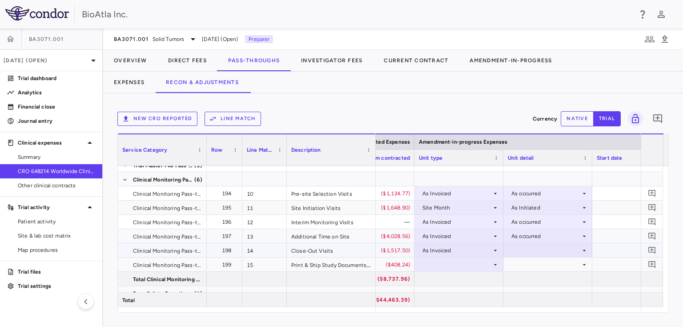
click at [522, 254] on div at bounding box center [548, 250] width 80 height 13
click at [528, 267] on div "As occurred" at bounding box center [540, 267] width 36 height 8
click at [428, 261] on div at bounding box center [459, 264] width 80 height 13
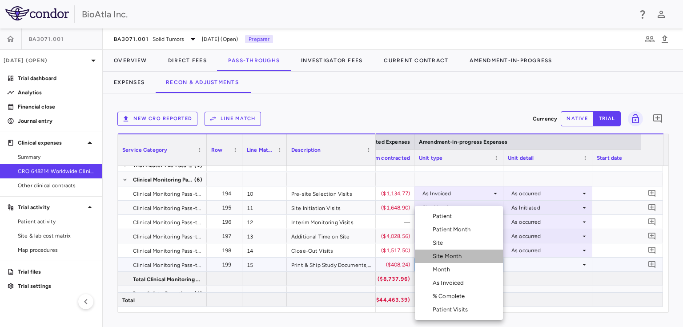
click at [464, 254] on div "Site Month" at bounding box center [449, 256] width 33 height 8
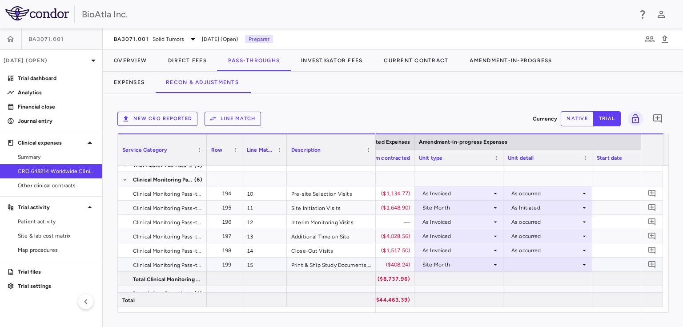
click at [548, 261] on div at bounding box center [548, 264] width 80 height 13
click at [536, 280] on div "As Initiated" at bounding box center [539, 281] width 34 height 8
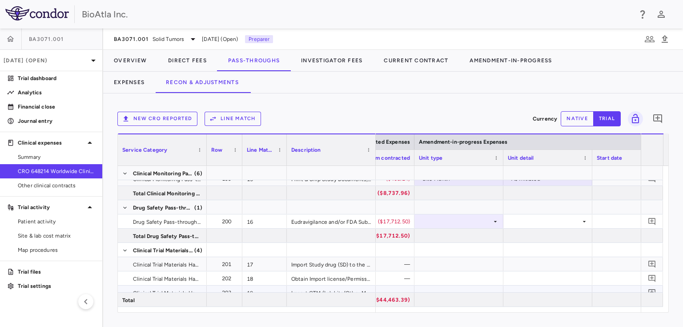
scroll to position [285, 0]
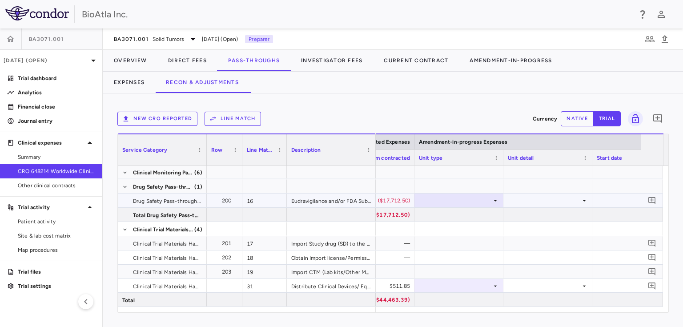
click at [473, 201] on div at bounding box center [459, 200] width 80 height 13
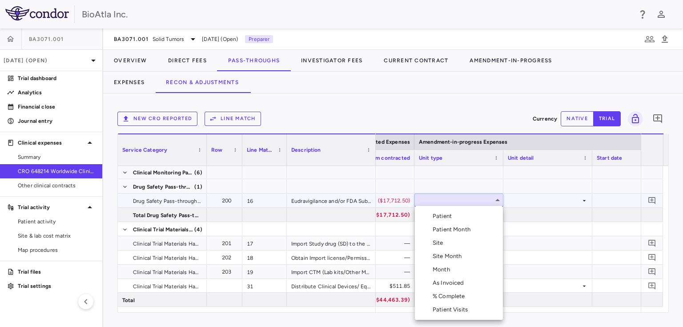
click at [440, 274] on li "Month" at bounding box center [459, 269] width 88 height 13
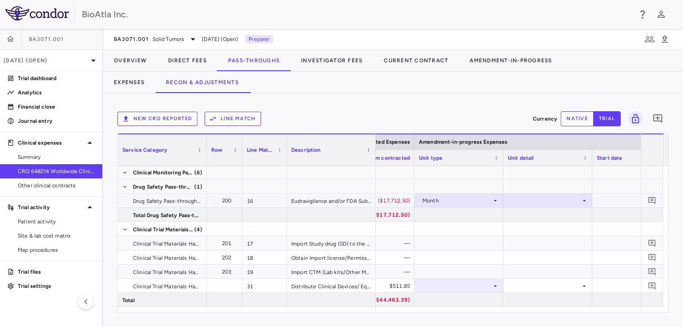
click at [579, 199] on div at bounding box center [548, 200] width 80 height 13
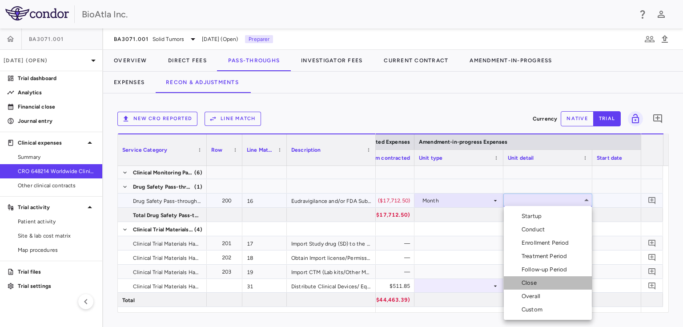
click at [527, 283] on div "Close" at bounding box center [531, 283] width 19 height 8
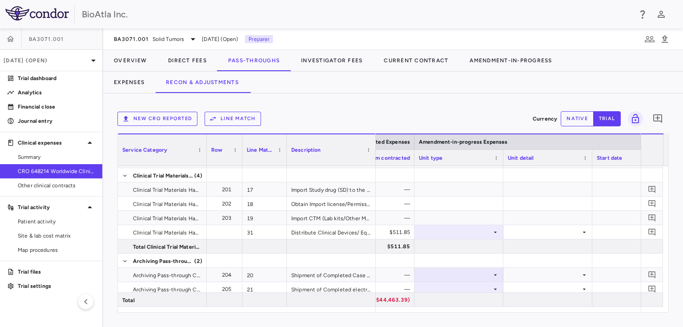
scroll to position [343, 0]
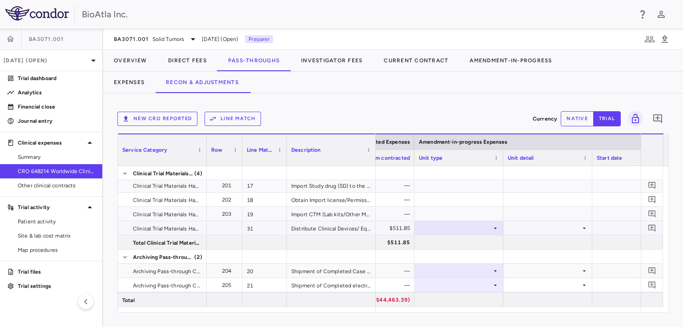
click at [491, 226] on div at bounding box center [459, 227] width 80 height 13
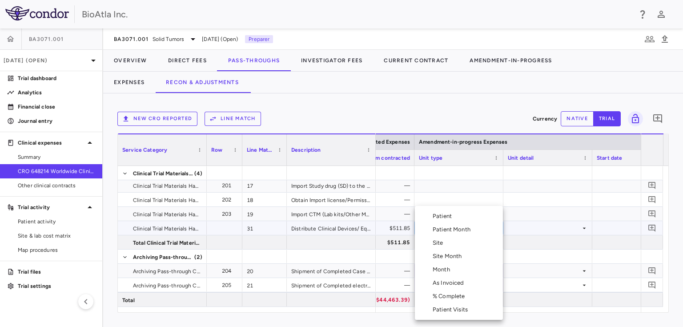
click at [449, 283] on div "As Invoiced" at bounding box center [450, 283] width 35 height 8
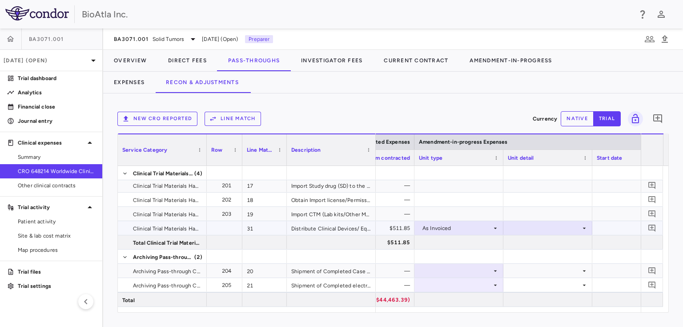
click at [582, 222] on div at bounding box center [548, 227] width 80 height 13
click at [542, 241] on div "As occurred" at bounding box center [540, 244] width 36 height 8
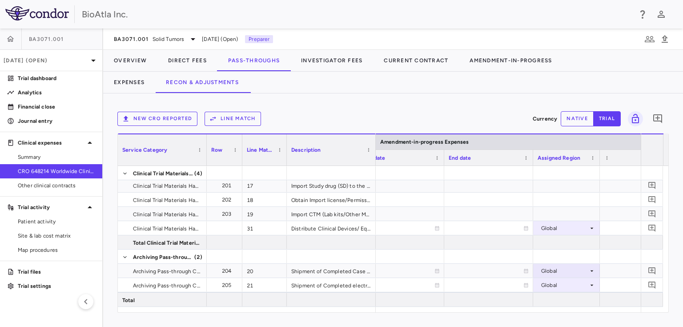
scroll to position [0, 1905]
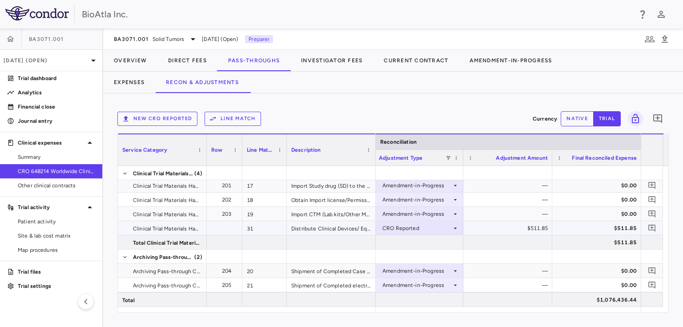
click at [454, 227] on icon at bounding box center [455, 228] width 7 height 7
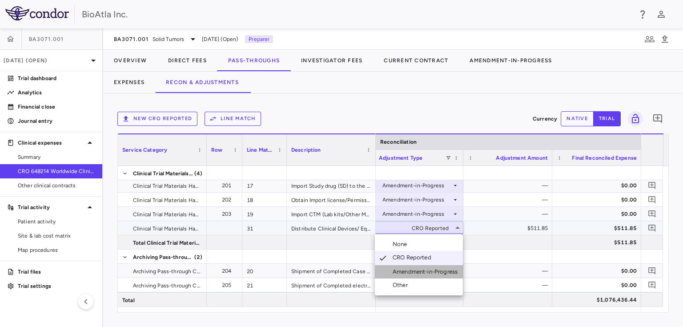
click at [404, 274] on div "Amendment-in-Progress" at bounding box center [427, 272] width 68 height 8
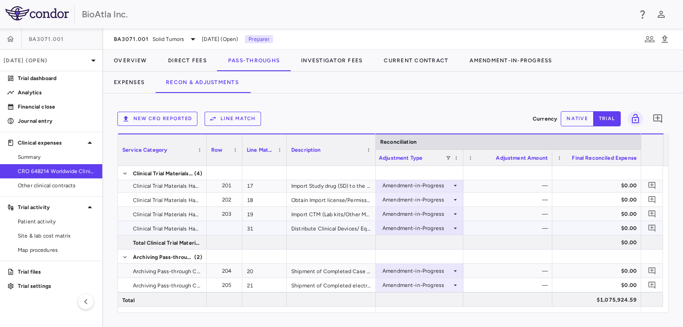
click at [454, 227] on icon at bounding box center [455, 228] width 7 height 7
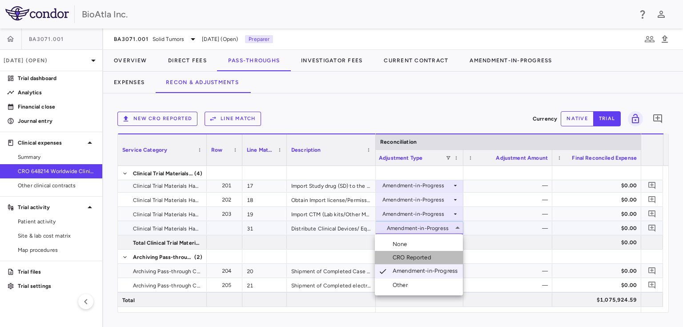
click at [410, 256] on div "CRO Reported" at bounding box center [414, 257] width 42 height 8
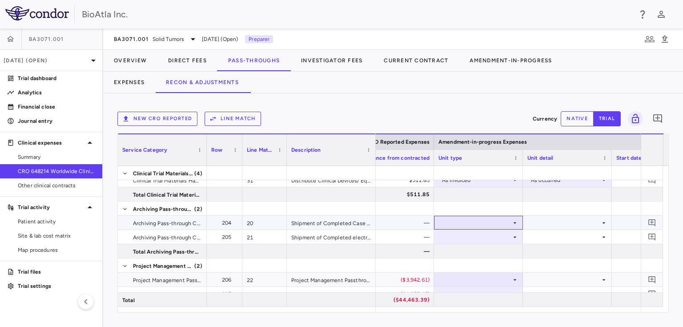
click at [513, 217] on div at bounding box center [478, 222] width 80 height 13
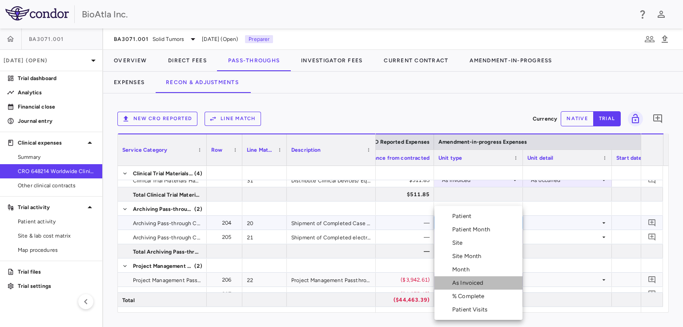
click at [473, 285] on div "As Invoiced" at bounding box center [469, 283] width 35 height 8
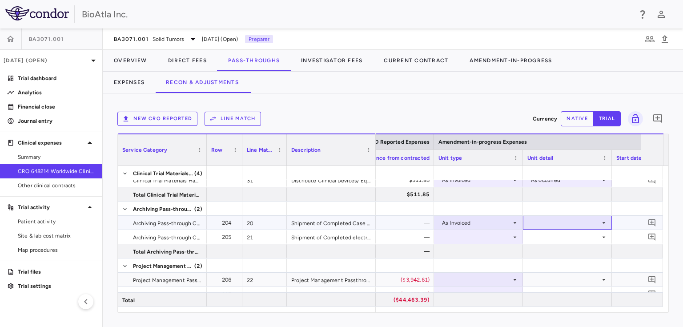
click at [551, 221] on div at bounding box center [567, 222] width 80 height 13
click at [554, 241] on div "As occurred" at bounding box center [559, 239] width 36 height 8
click at [491, 237] on div at bounding box center [478, 236] width 80 height 13
click at [475, 228] on div "As Invoiced" at bounding box center [476, 223] width 69 height 14
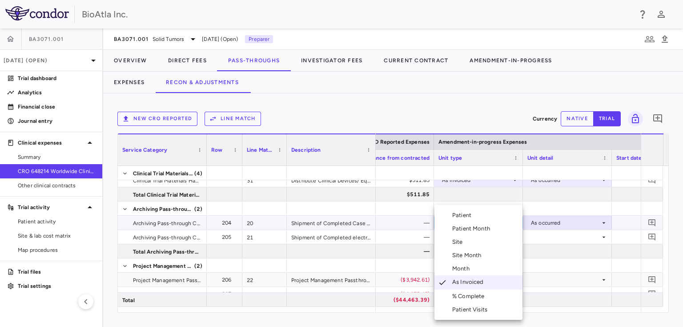
click at [560, 241] on div at bounding box center [341, 163] width 683 height 327
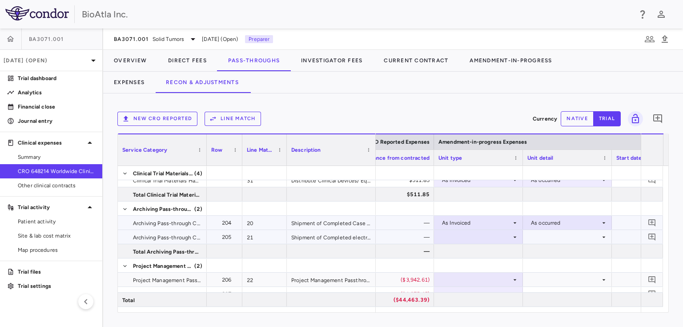
click at [496, 239] on div at bounding box center [478, 236] width 80 height 13
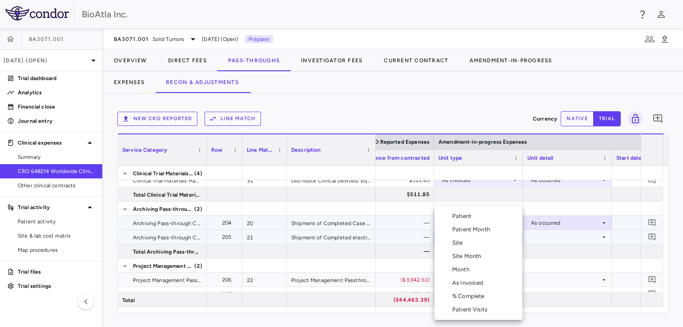
click at [463, 285] on div "As Invoiced" at bounding box center [469, 283] width 35 height 8
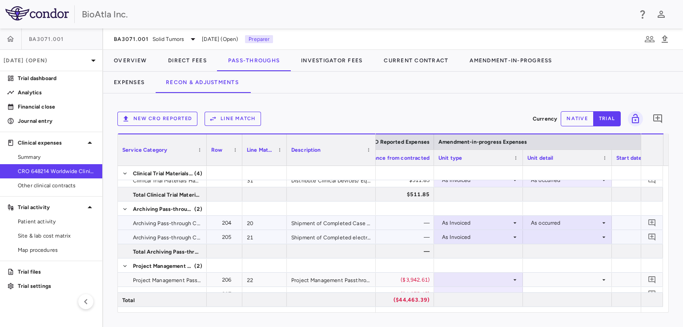
click at [605, 235] on icon at bounding box center [603, 236] width 7 height 7
click at [559, 255] on div "As occurred" at bounding box center [559, 253] width 36 height 8
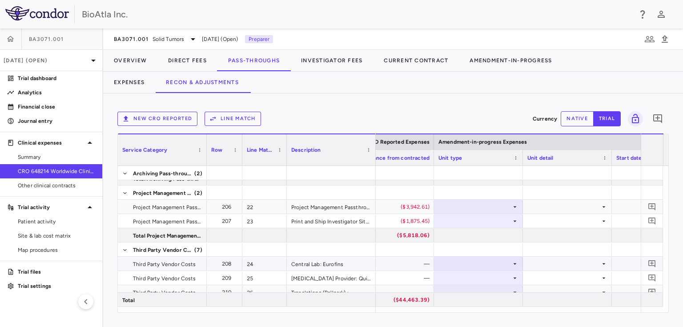
click at [512, 261] on icon at bounding box center [514, 263] width 7 height 7
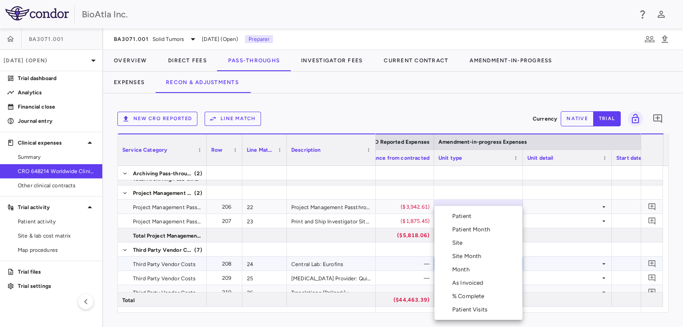
click at [461, 272] on div "Month" at bounding box center [462, 269] width 21 height 8
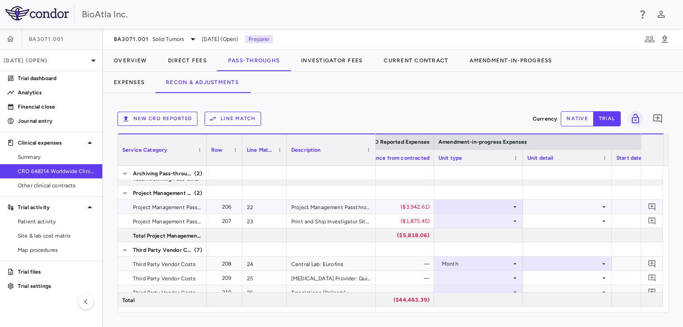
click at [506, 208] on div at bounding box center [478, 206] width 80 height 13
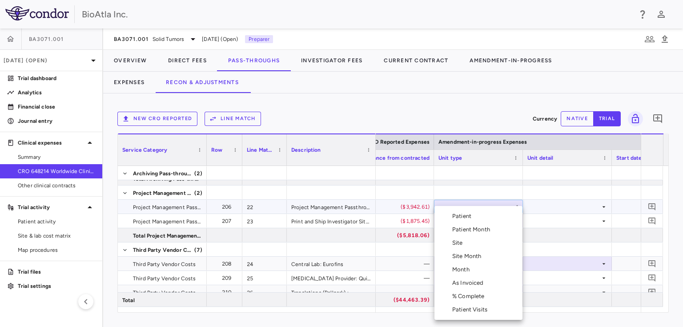
click at [465, 270] on div "Month" at bounding box center [462, 269] width 21 height 8
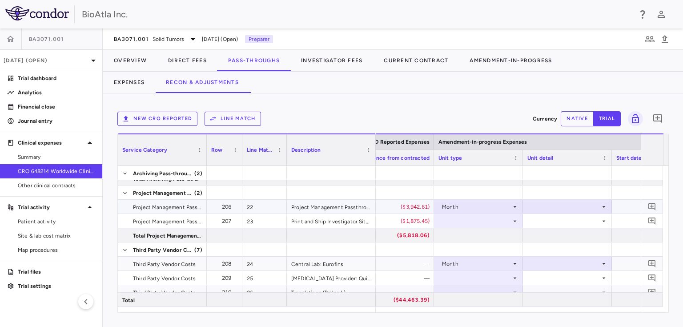
click at [601, 205] on icon at bounding box center [603, 206] width 7 height 7
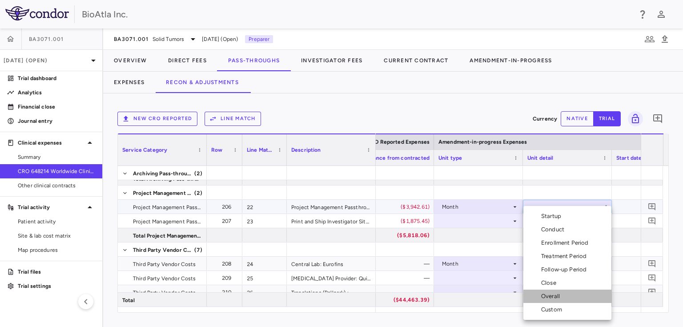
click at [550, 298] on div "Overall" at bounding box center [552, 296] width 22 height 8
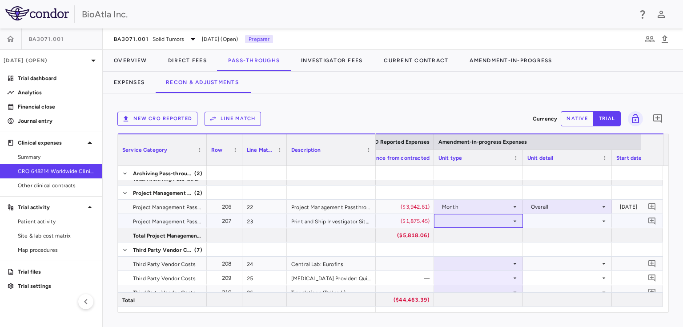
click at [495, 216] on div at bounding box center [478, 220] width 80 height 13
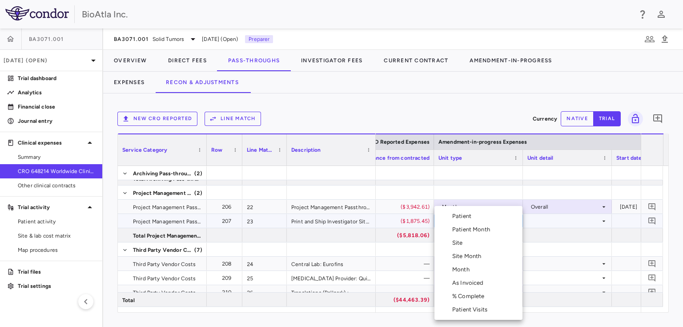
click at [458, 272] on div "Month" at bounding box center [462, 269] width 21 height 8
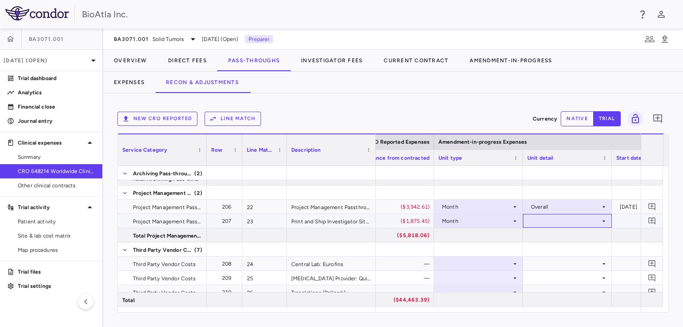
click at [588, 222] on div at bounding box center [567, 220] width 80 height 13
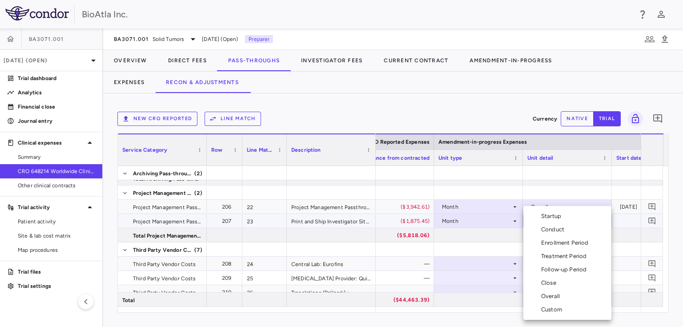
click at [550, 231] on div "Conduct" at bounding box center [554, 229] width 27 height 8
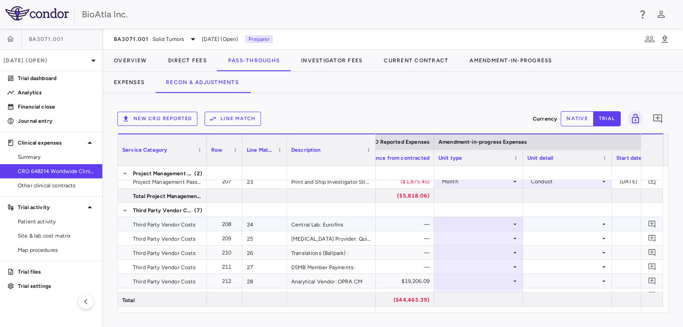
click at [474, 225] on div at bounding box center [478, 223] width 80 height 13
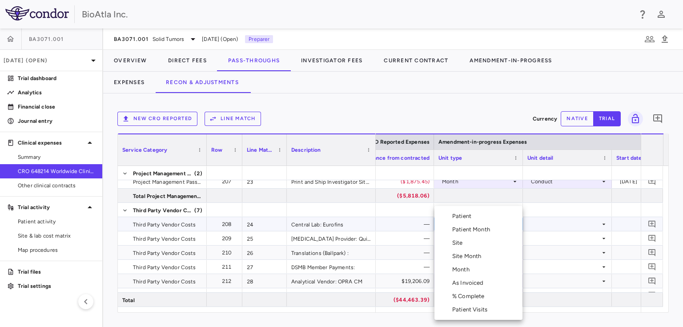
click at [472, 282] on div "As Invoiced" at bounding box center [469, 283] width 35 height 8
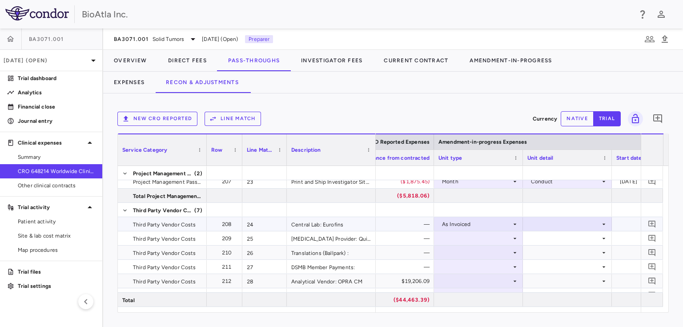
click at [587, 222] on div at bounding box center [567, 223] width 80 height 13
click at [560, 243] on div "As occurred" at bounding box center [559, 240] width 36 height 8
click at [457, 236] on div at bounding box center [478, 238] width 80 height 13
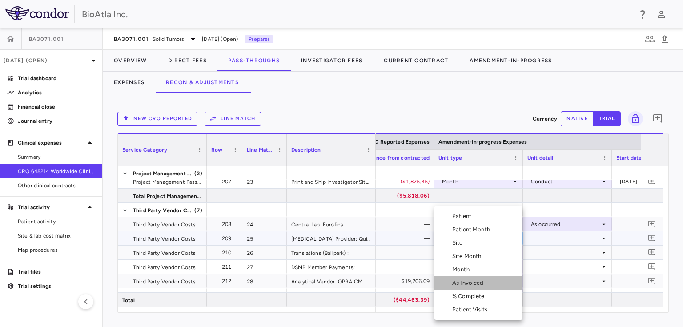
click at [461, 285] on div "As Invoiced" at bounding box center [469, 283] width 35 height 8
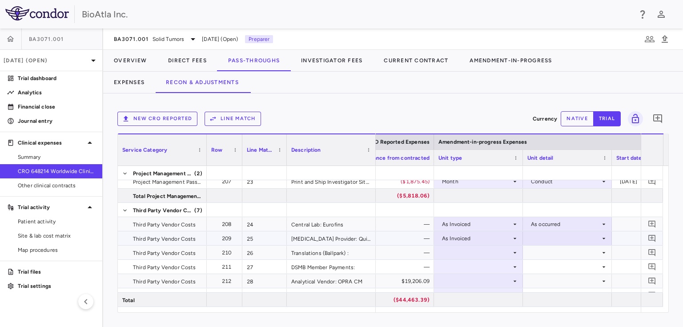
click at [576, 235] on div at bounding box center [567, 238] width 80 height 13
click at [566, 259] on li "As occurred" at bounding box center [567, 254] width 88 height 13
click at [478, 250] on div at bounding box center [478, 252] width 80 height 13
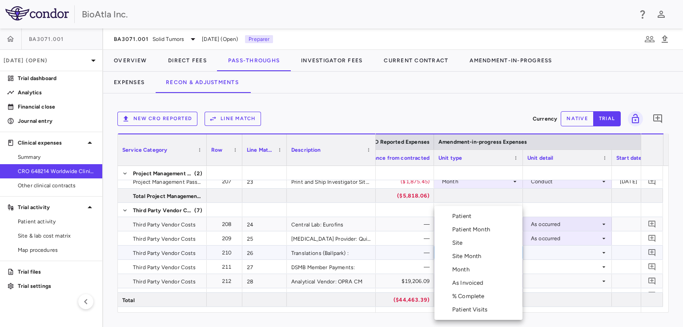
click at [465, 281] on div "As Invoiced" at bounding box center [469, 283] width 35 height 8
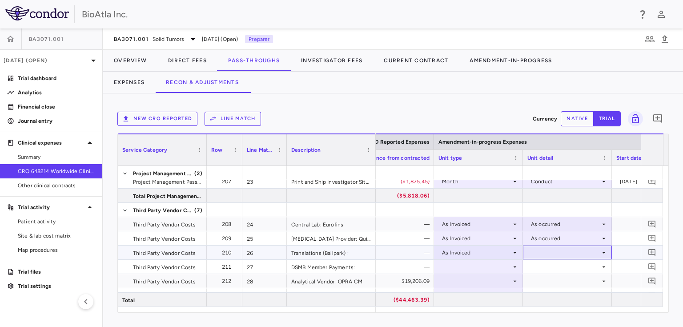
click at [587, 250] on div at bounding box center [567, 252] width 80 height 13
click at [563, 269] on div "As occurred" at bounding box center [559, 269] width 36 height 8
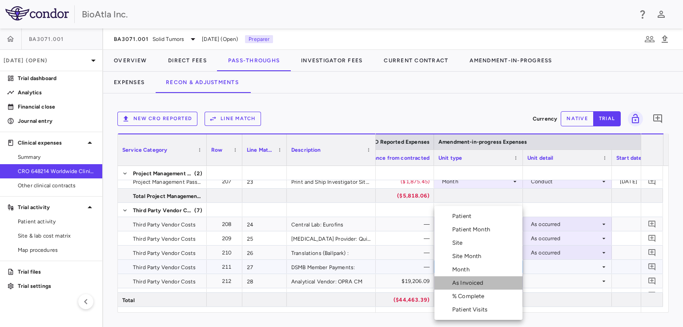
click at [478, 283] on div "As Invoiced" at bounding box center [469, 283] width 35 height 8
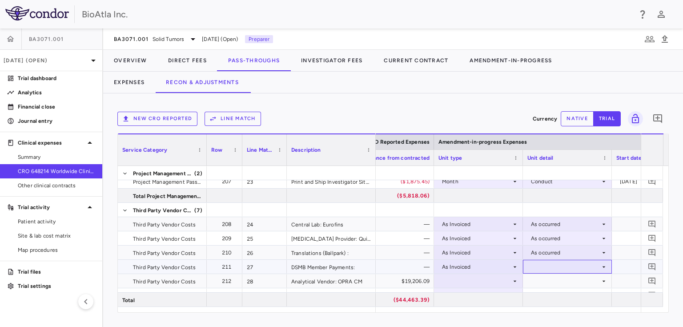
click at [591, 264] on div at bounding box center [567, 266] width 80 height 13
click at [575, 284] on div "As occurred" at bounding box center [559, 283] width 36 height 8
click at [512, 279] on icon at bounding box center [514, 280] width 7 height 7
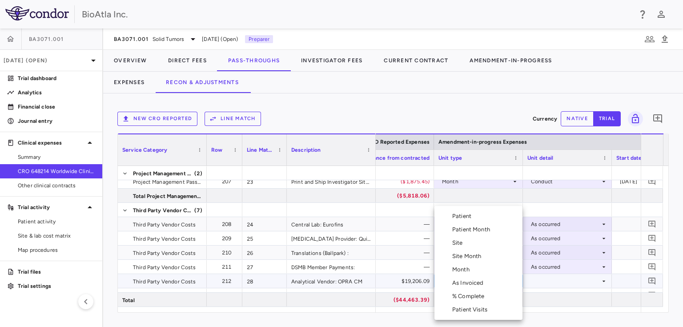
click at [458, 270] on div "Month" at bounding box center [462, 269] width 21 height 8
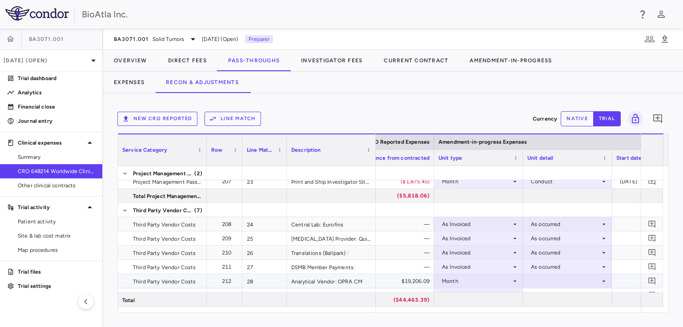
click at [596, 279] on div at bounding box center [567, 280] width 80 height 13
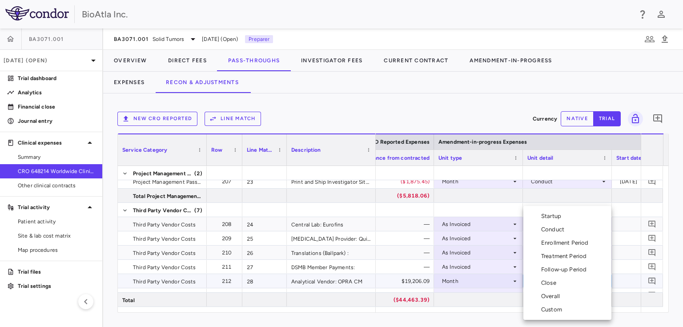
click at [560, 231] on div "Conduct" at bounding box center [554, 229] width 27 height 8
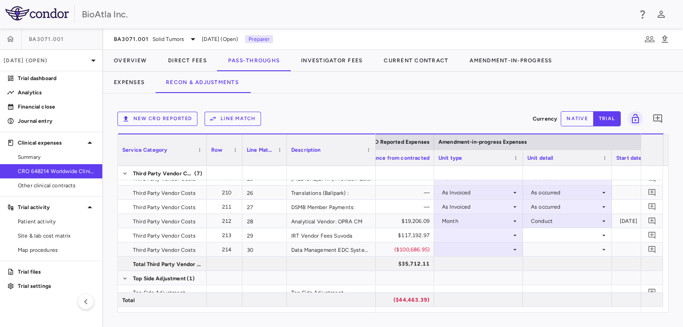
scroll to position [576, 0]
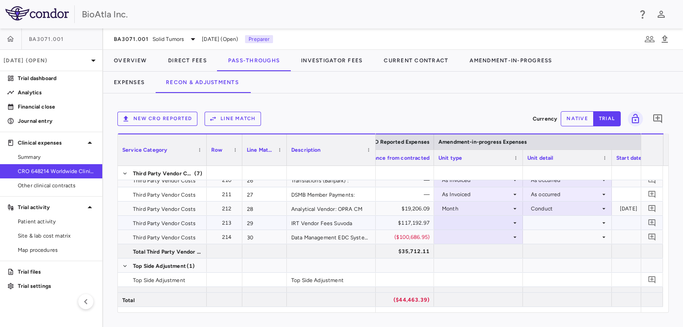
click at [515, 222] on icon at bounding box center [514, 222] width 7 height 7
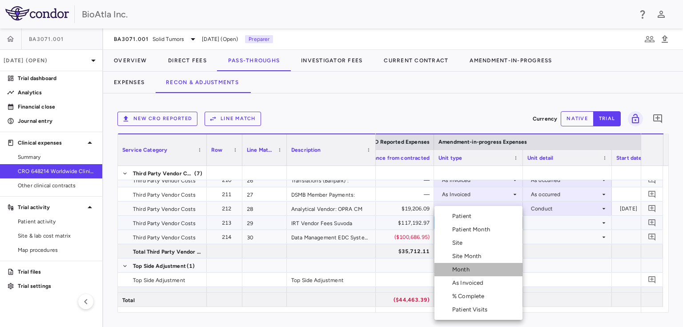
click at [455, 267] on div "Month" at bounding box center [462, 269] width 21 height 8
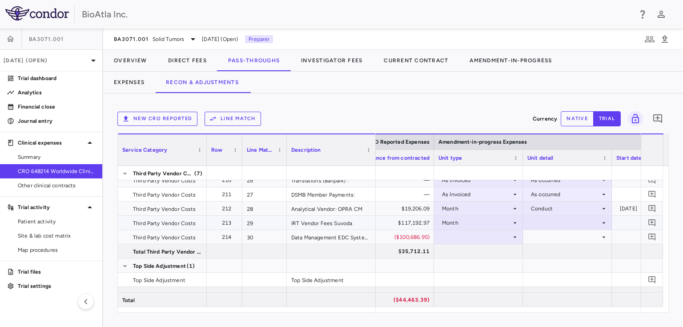
click at [590, 221] on div at bounding box center [567, 222] width 80 height 13
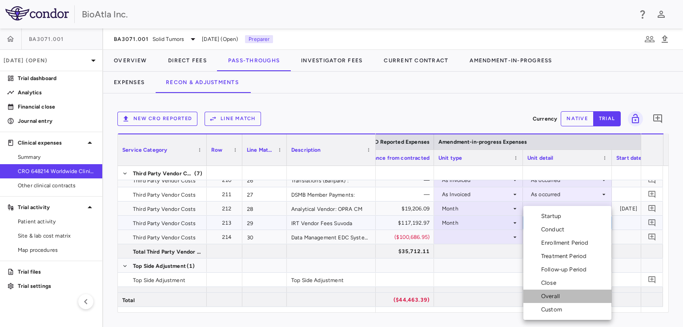
click at [548, 297] on div "Overall" at bounding box center [552, 296] width 22 height 8
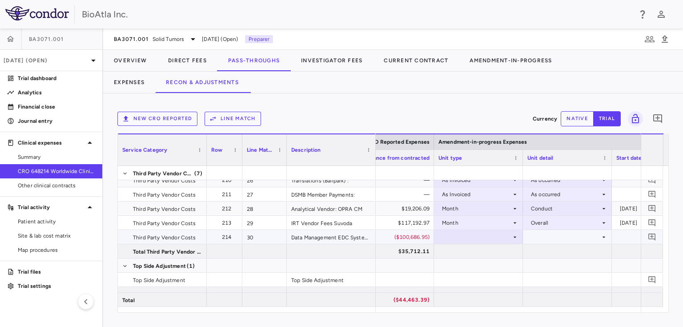
click at [476, 231] on div at bounding box center [478, 236] width 80 height 13
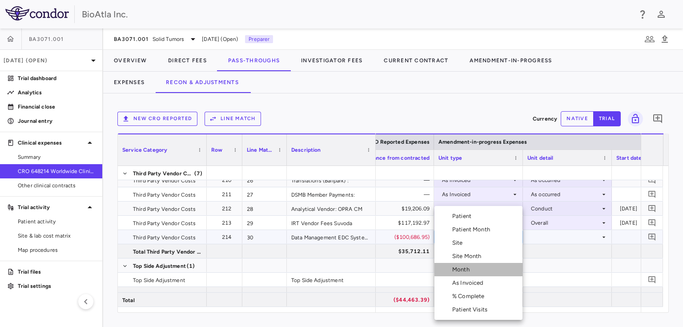
click at [458, 274] on li "Month" at bounding box center [478, 269] width 88 height 13
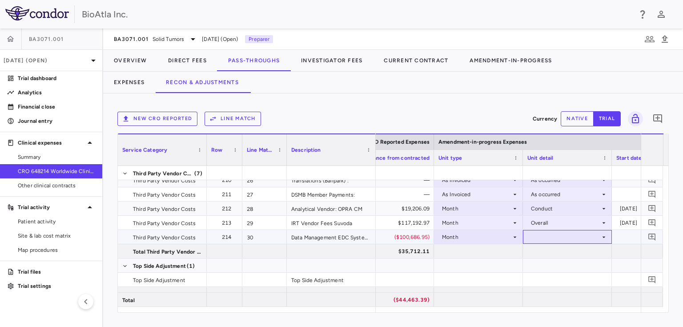
click at [605, 235] on icon at bounding box center [603, 236] width 7 height 7
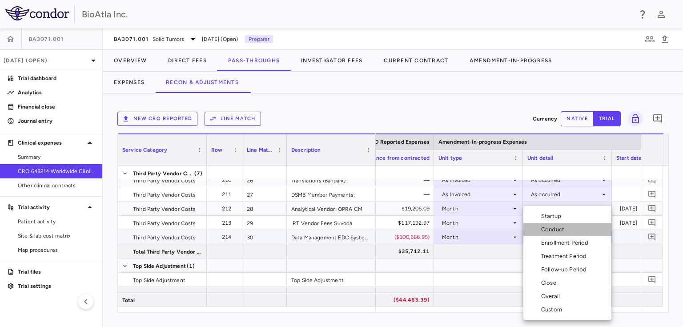
click at [570, 229] on li "Conduct" at bounding box center [567, 229] width 88 height 13
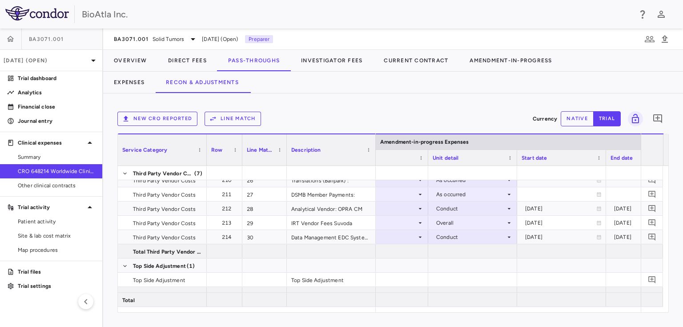
scroll to position [0, 1846]
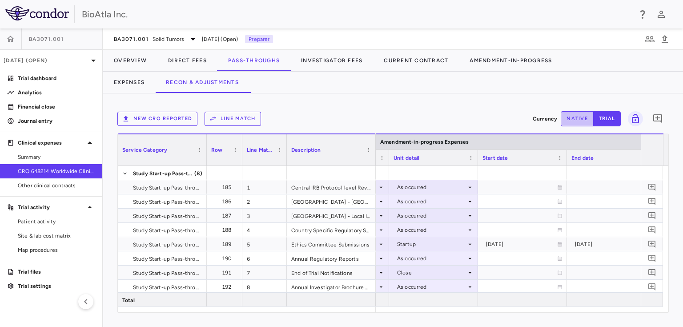
click at [574, 119] on button "native" at bounding box center [577, 118] width 33 height 15
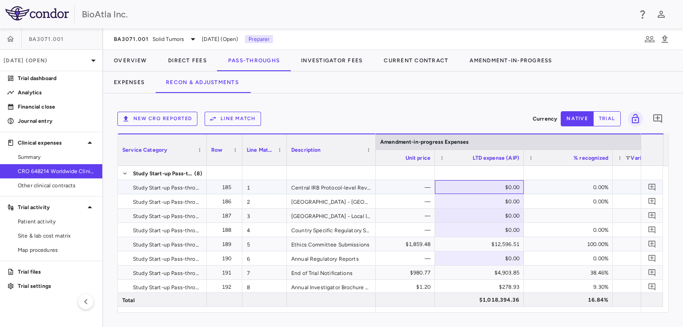
click at [491, 186] on div "$0.00" at bounding box center [481, 187] width 76 height 14
click at [499, 204] on div "$0.00" at bounding box center [481, 201] width 76 height 14
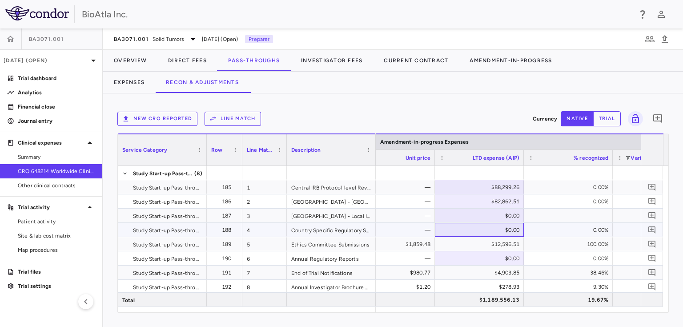
click at [493, 227] on div "$0.00" at bounding box center [481, 230] width 76 height 14
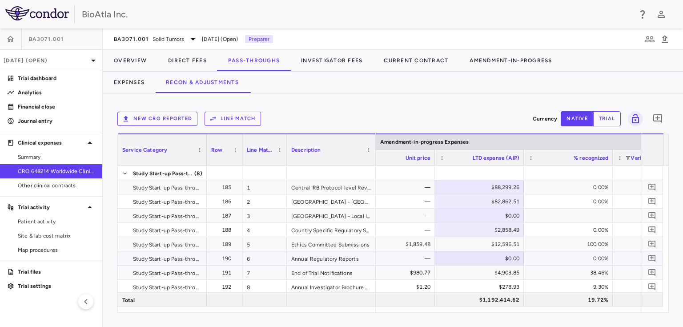
click at [500, 258] on div "$0.00" at bounding box center [481, 258] width 76 height 14
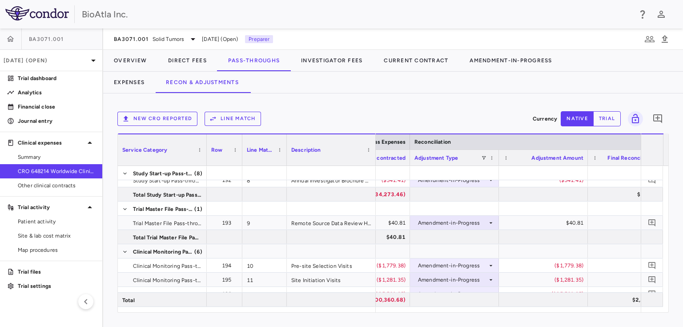
scroll to position [0, 2225]
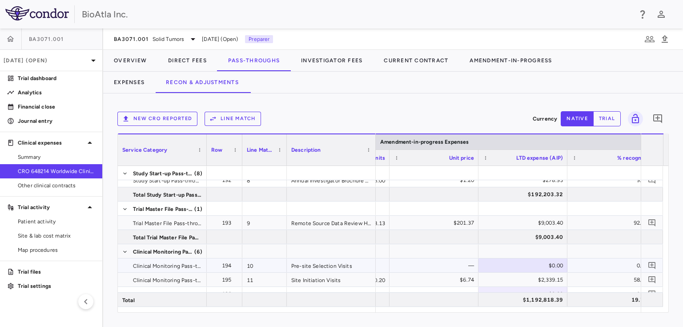
click at [533, 265] on div "$0.00" at bounding box center [524, 265] width 76 height 14
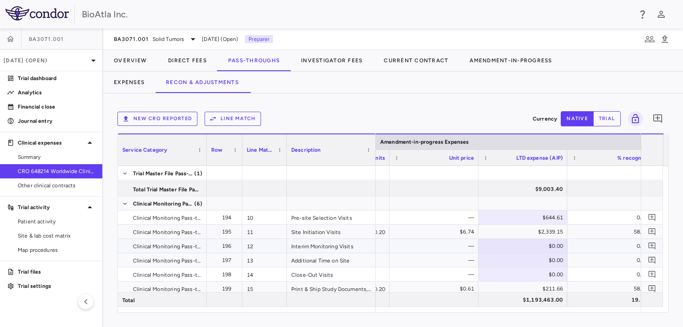
click at [537, 242] on div "$0.00" at bounding box center [524, 246] width 76 height 14
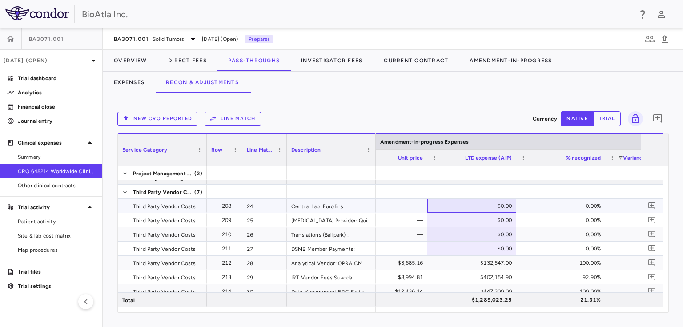
click at [481, 202] on div "$0.00" at bounding box center [473, 206] width 76 height 14
click at [489, 211] on div "$951,713.03" at bounding box center [473, 206] width 76 height 14
click at [490, 217] on div "$0.00" at bounding box center [473, 220] width 76 height 14
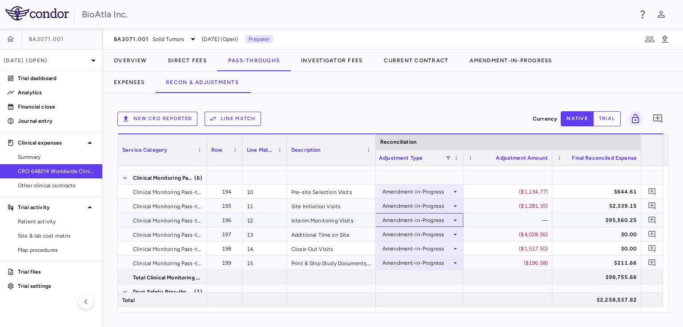
click at [452, 219] on icon at bounding box center [455, 220] width 7 height 7
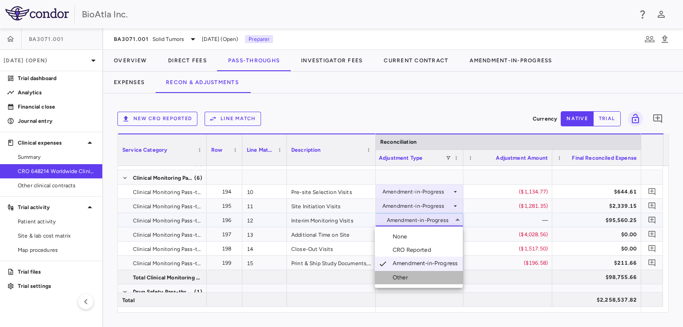
click at [404, 278] on div "Other" at bounding box center [402, 277] width 19 height 8
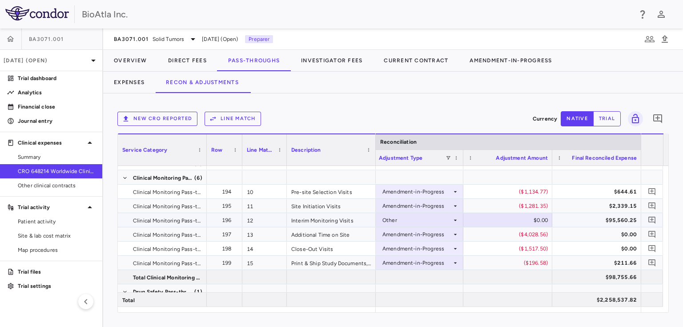
click at [536, 218] on div "$0.00" at bounding box center [509, 220] width 76 height 14
click at [128, 79] on button "Expenses" at bounding box center [129, 82] width 52 height 21
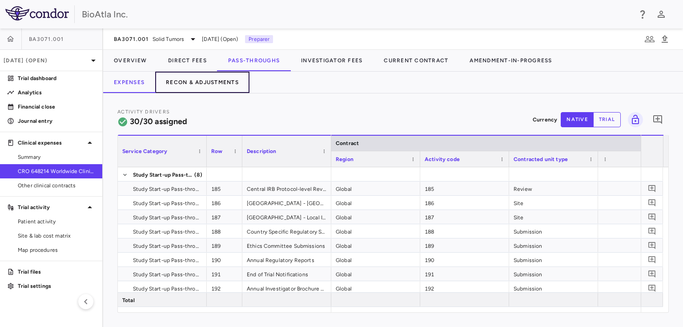
click at [214, 83] on button "Recon & Adjustments" at bounding box center [202, 82] width 94 height 21
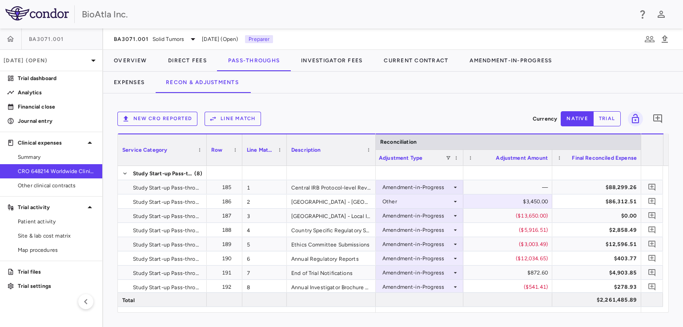
click at [330, 112] on div "New CRO reported Line Match" at bounding box center [323, 119] width 412 height 14
click at [243, 119] on button "Line Match" at bounding box center [233, 119] width 56 height 14
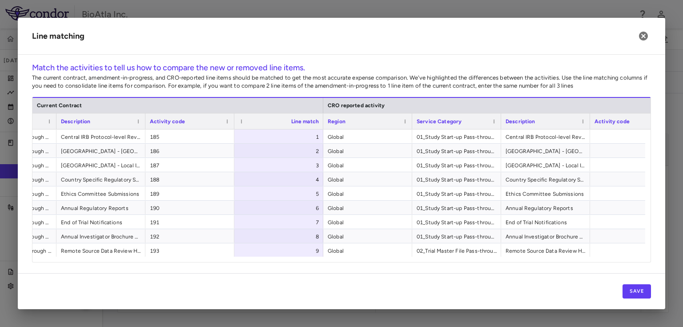
scroll to position [0, 265]
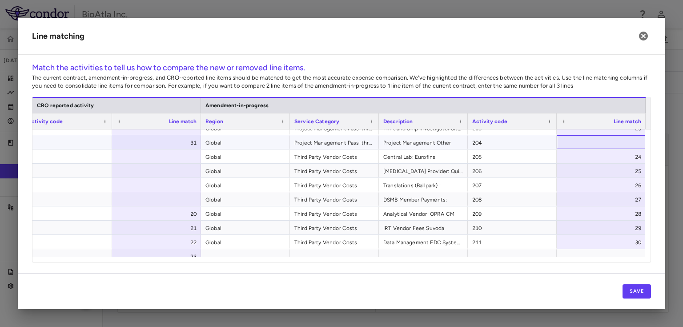
click at [626, 143] on div at bounding box center [601, 142] width 89 height 14
type input "**"
click at [617, 242] on div "30" at bounding box center [603, 242] width 76 height 14
click at [636, 289] on button "Save" at bounding box center [636, 291] width 28 height 14
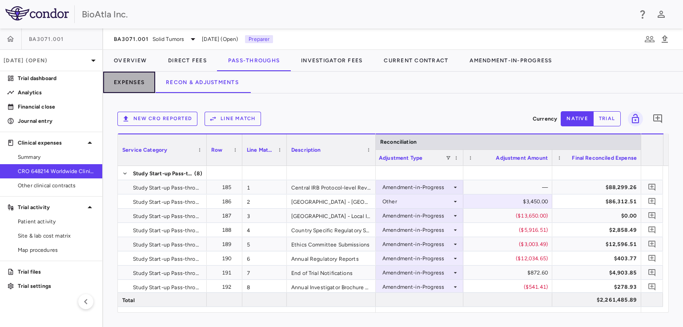
click at [134, 78] on button "Expenses" at bounding box center [129, 82] width 52 height 21
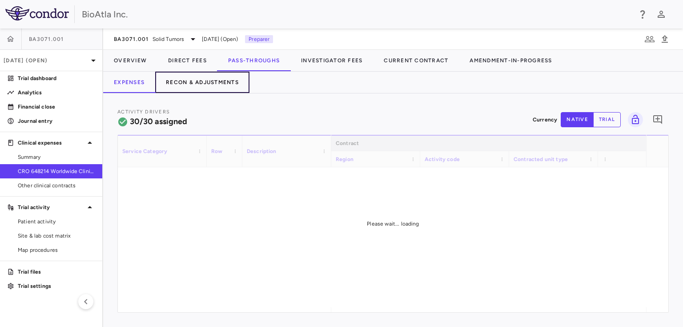
click at [189, 78] on button "Recon & Adjustments" at bounding box center [202, 82] width 94 height 21
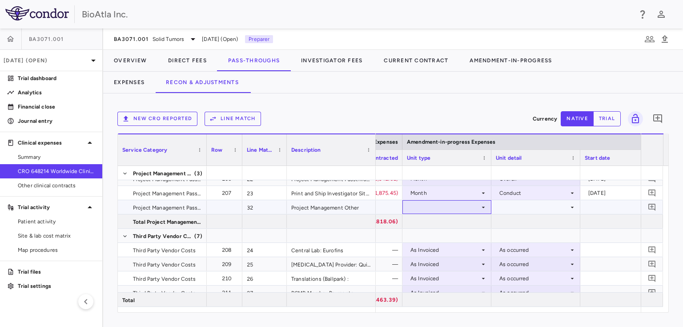
click at [484, 208] on icon at bounding box center [483, 207] width 7 height 7
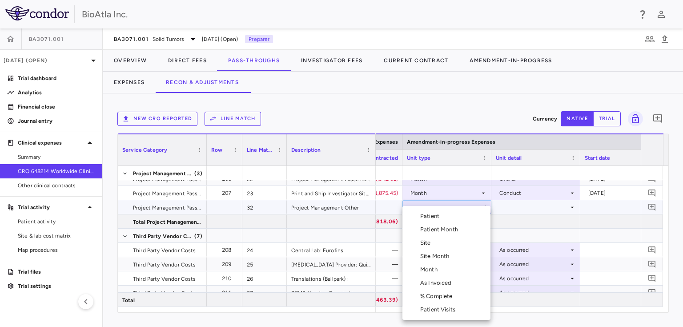
click at [443, 284] on div "As Invoiced" at bounding box center [437, 283] width 35 height 8
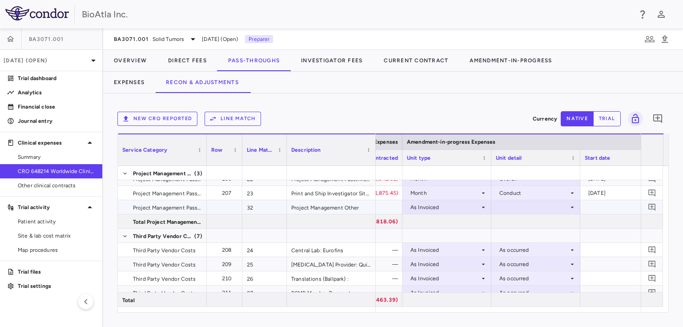
click at [566, 208] on div at bounding box center [536, 207] width 80 height 13
click at [527, 224] on div "As occurred" at bounding box center [527, 224] width 36 height 8
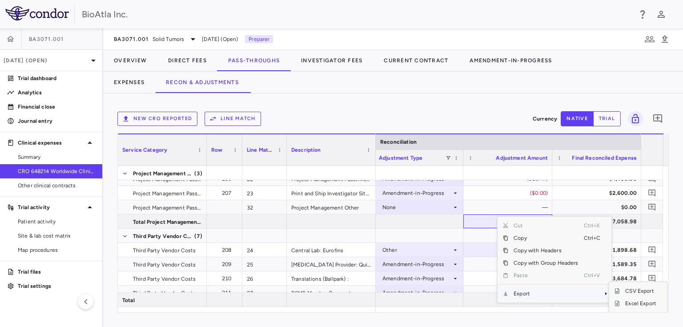
click at [394, 100] on div "New CRO reported Line Match Currency native trial 0 Service Category Drag here …" at bounding box center [393, 209] width 580 height 233
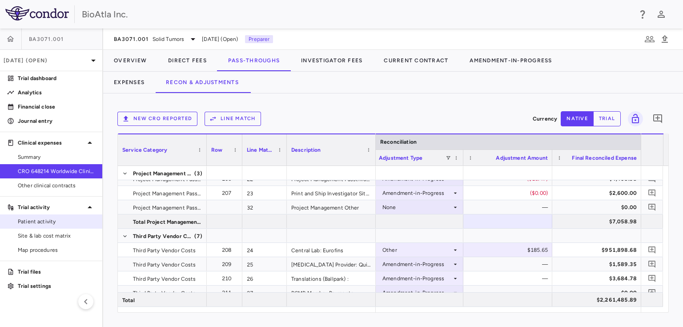
click at [26, 220] on span "Patient activity" at bounding box center [56, 221] width 77 height 8
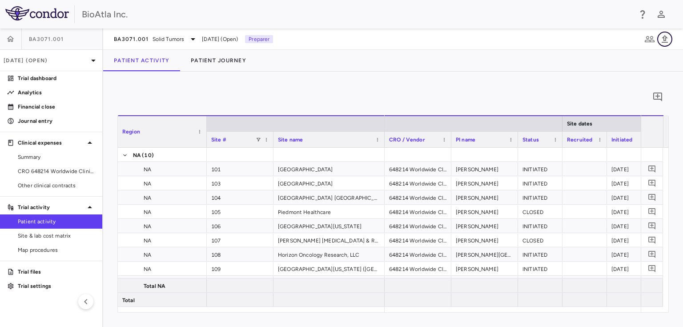
click at [669, 38] on icon "button" at bounding box center [664, 39] width 11 height 11
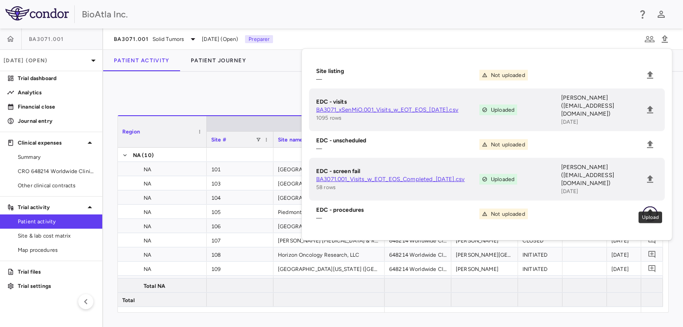
click at [649, 210] on icon "Upload" at bounding box center [650, 214] width 6 height 8
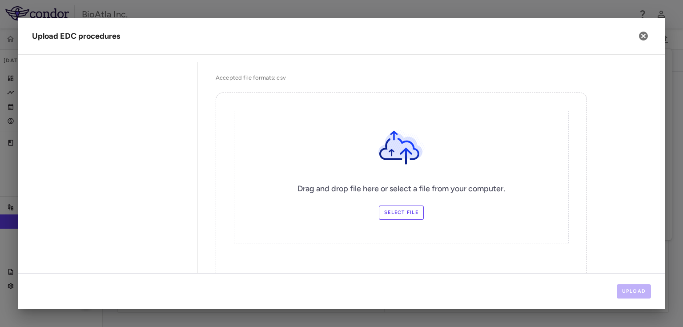
scroll to position [141, 0]
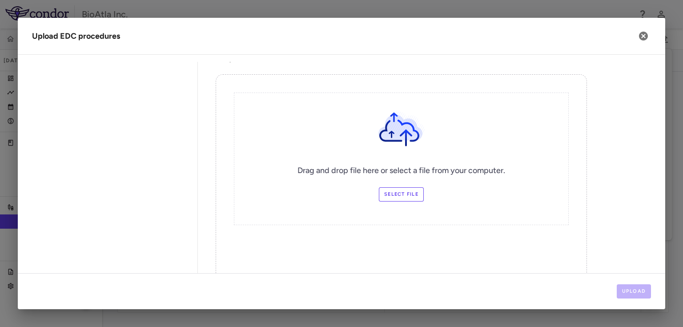
click at [397, 193] on label "Select file" at bounding box center [401, 194] width 45 height 14
click at [0, 0] on input "Select file" at bounding box center [0, 0] width 0 height 0
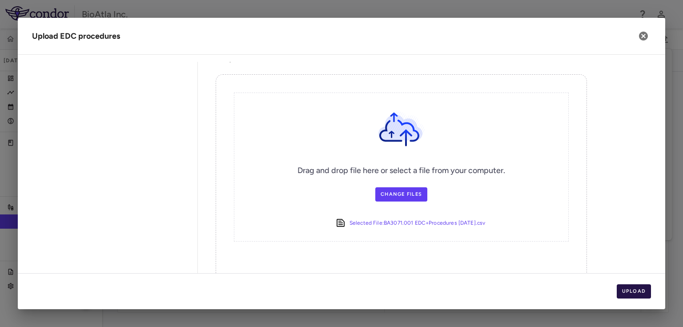
click at [633, 289] on button "Upload" at bounding box center [634, 291] width 35 height 14
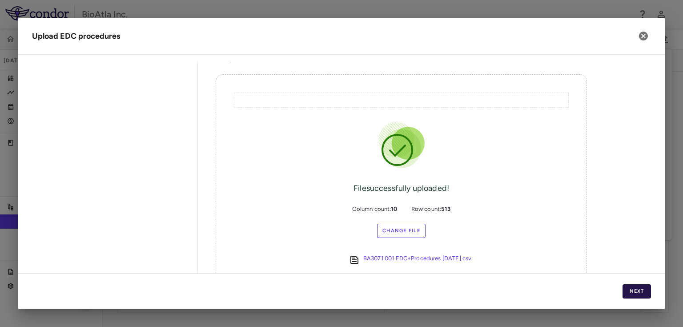
click at [639, 288] on button "Next" at bounding box center [636, 291] width 28 height 14
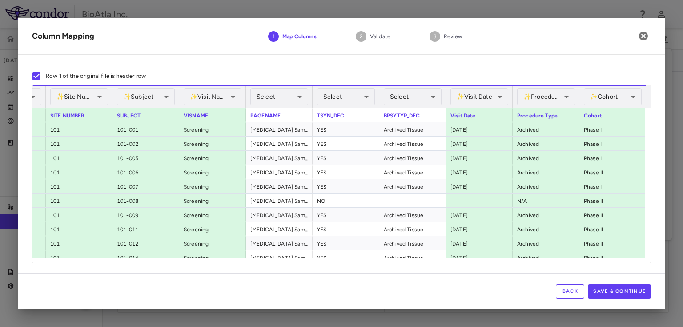
scroll to position [0, 86]
click at [618, 290] on button "Save & Continue" at bounding box center [619, 291] width 63 height 14
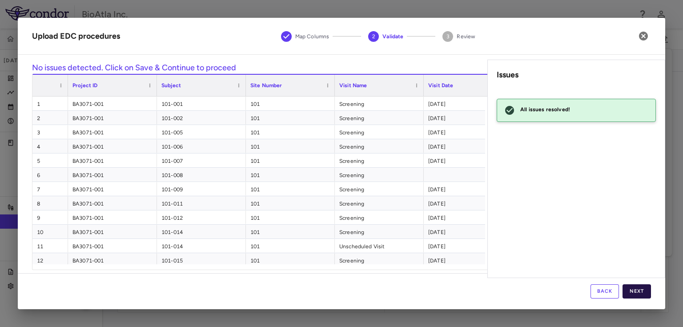
click at [637, 293] on button "Next" at bounding box center [636, 291] width 28 height 14
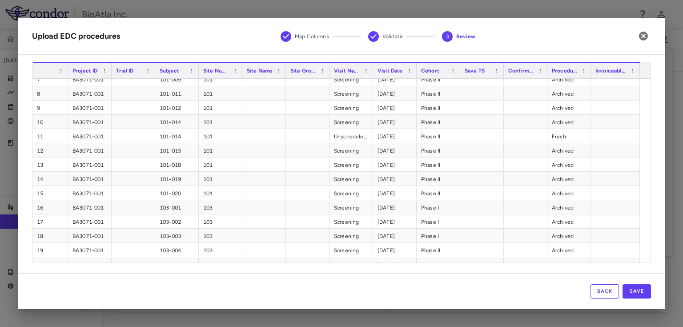
scroll to position [0, 0]
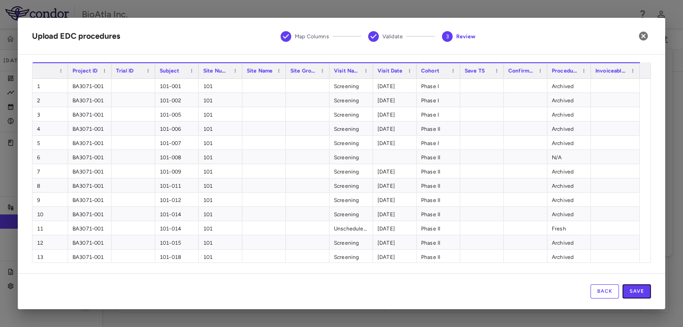
click at [634, 291] on button "Save" at bounding box center [636, 291] width 28 height 14
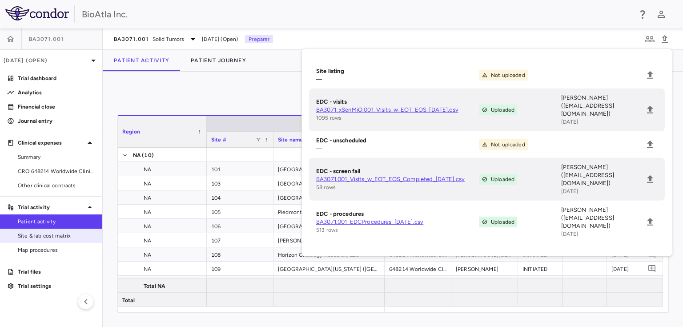
click at [33, 238] on span "Site & lab cost matrix" at bounding box center [56, 236] width 77 height 8
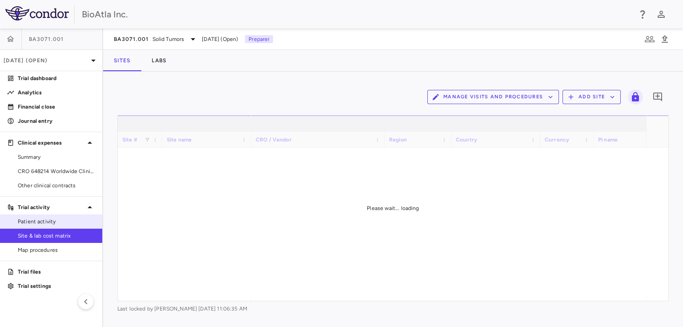
click at [41, 221] on span "Patient activity" at bounding box center [56, 221] width 77 height 8
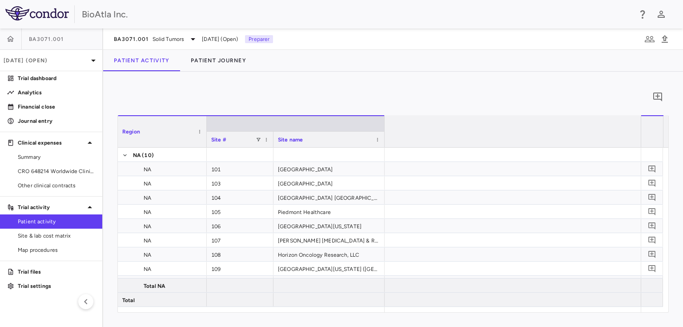
scroll to position [0, 4401]
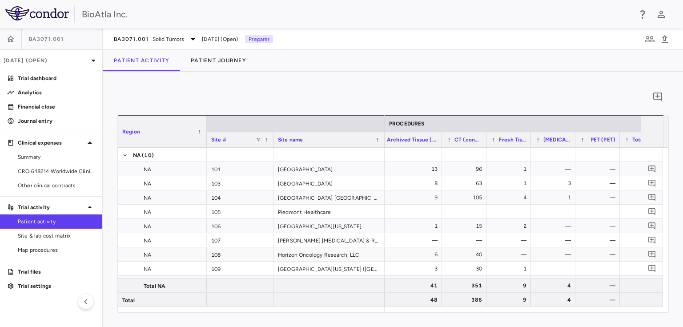
drag, startPoint x: 416, startPoint y: 140, endPoint x: 439, endPoint y: 144, distance: 23.5
click at [440, 144] on div at bounding box center [442, 140] width 4 height 16
drag, startPoint x: 484, startPoint y: 135, endPoint x: 498, endPoint y: 138, distance: 14.6
click at [498, 138] on div at bounding box center [500, 140] width 4 height 16
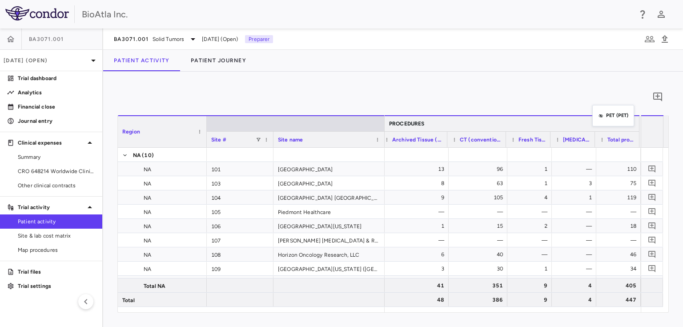
scroll to position [0, 5383]
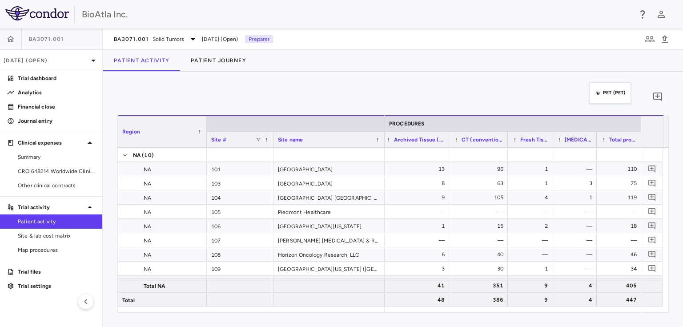
drag, startPoint x: 599, startPoint y: 135, endPoint x: 594, endPoint y: 88, distance: 47.4
drag, startPoint x: 513, startPoint y: 137, endPoint x: 491, endPoint y: 138, distance: 21.4
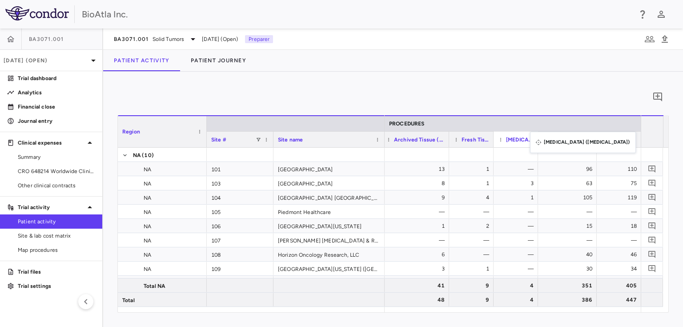
drag, startPoint x: 570, startPoint y: 133, endPoint x: 534, endPoint y: 137, distance: 35.4
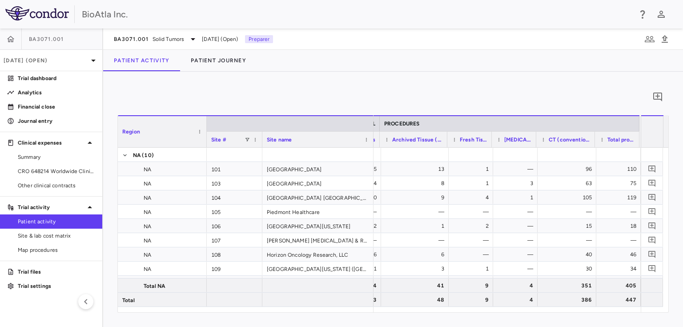
scroll to position [0, 5367]
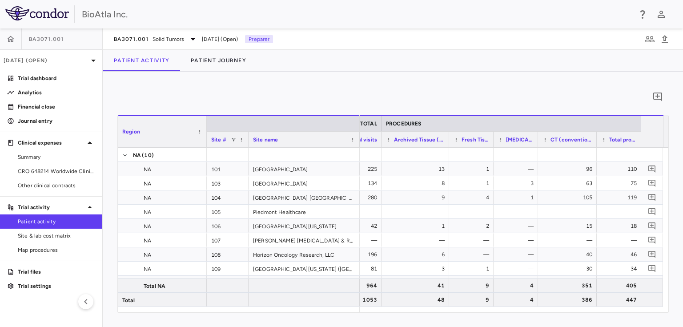
drag, startPoint x: 272, startPoint y: 139, endPoint x: 247, endPoint y: 142, distance: 25.2
click at [247, 142] on div at bounding box center [248, 140] width 4 height 16
drag, startPoint x: 382, startPoint y: 122, endPoint x: 373, endPoint y: 124, distance: 9.1
click at [373, 124] on div "TOTAL" at bounding box center [319, 123] width 124 height 16
drag, startPoint x: 381, startPoint y: 120, endPoint x: 363, endPoint y: 121, distance: 18.7
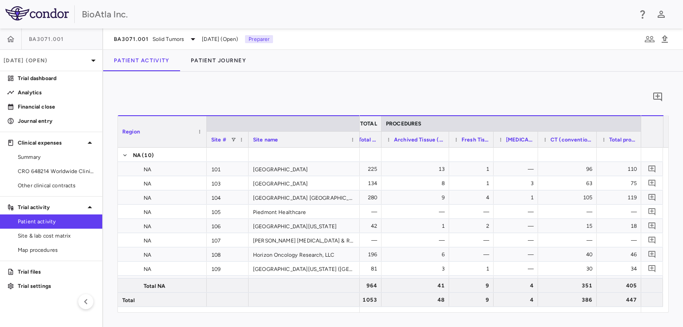
click at [363, 121] on div "TOTAL" at bounding box center [329, 123] width 106 height 16
drag, startPoint x: 381, startPoint y: 119, endPoint x: 372, endPoint y: 120, distance: 9.4
click at [372, 120] on div "TOTAL" at bounding box center [333, 123] width 96 height 16
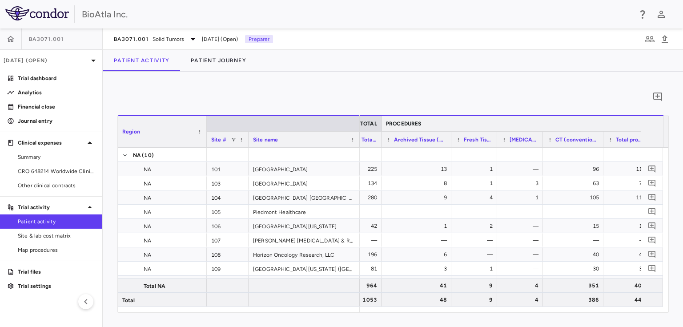
drag, startPoint x: 640, startPoint y: 123, endPoint x: 649, endPoint y: 121, distance: 8.6
click at [649, 121] on div "Region Site # Site name TOTAL PROCEDURES PHASE II (PHASE II)" at bounding box center [393, 131] width 550 height 32
drag, startPoint x: 640, startPoint y: 123, endPoint x: 646, endPoint y: 122, distance: 5.9
click at [646, 122] on div "Region Site # Site name TOTAL PROCEDURES PHASE II (PHASE II)" at bounding box center [393, 131] width 550 height 32
drag, startPoint x: 639, startPoint y: 125, endPoint x: 656, endPoint y: 123, distance: 16.7
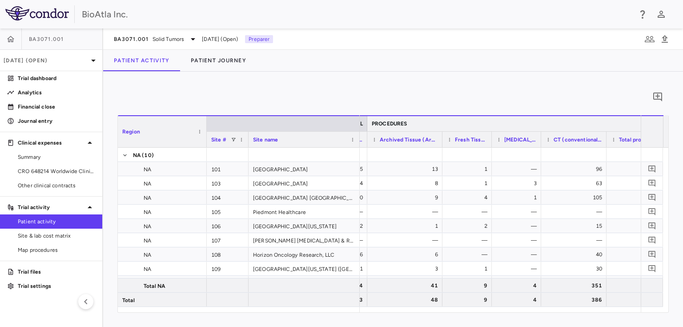
click at [656, 123] on div "Region Site # Site name TOTAL PROCEDURES PHASE II (PHASE II)" at bounding box center [393, 131] width 550 height 32
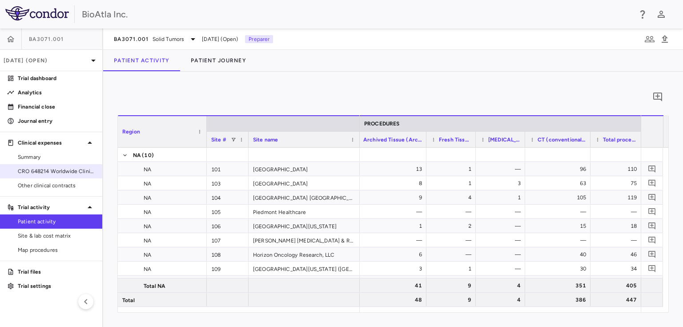
click at [43, 170] on span "CRO 648214 Worldwide Clinical Trials Holdings, Inc." at bounding box center [56, 171] width 77 height 8
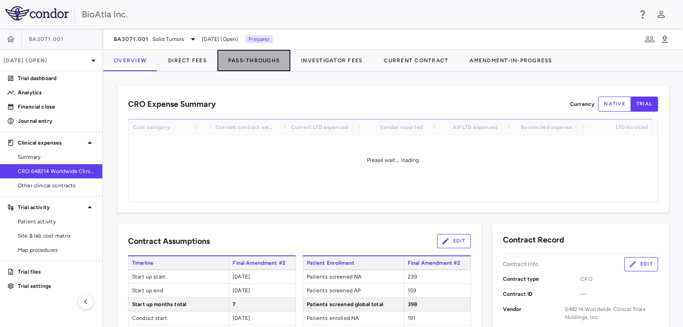
click at [252, 61] on button "Pass-Throughs" at bounding box center [253, 60] width 73 height 21
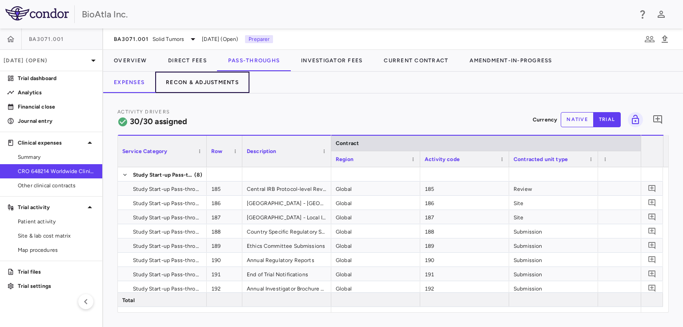
click at [221, 82] on button "Recon & Adjustments" at bounding box center [202, 82] width 94 height 21
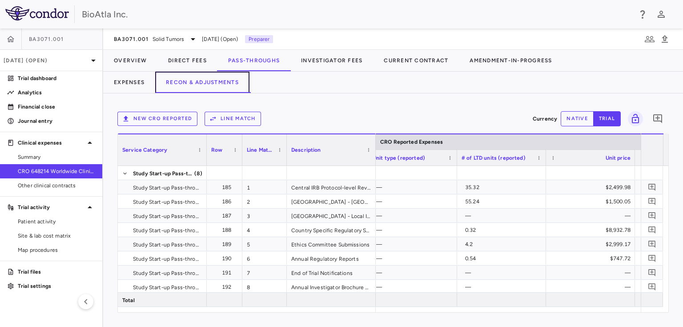
scroll to position [0, 1810]
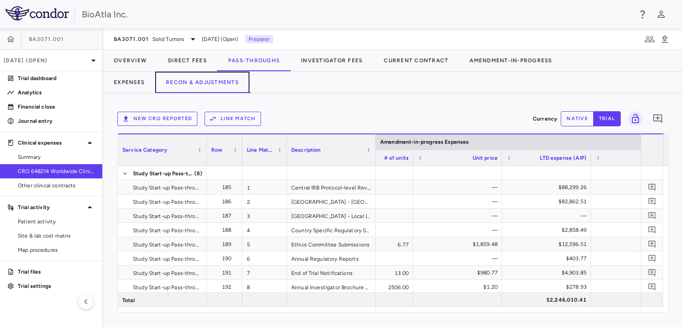
click at [226, 84] on button "Recon & Adjustments" at bounding box center [202, 82] width 94 height 21
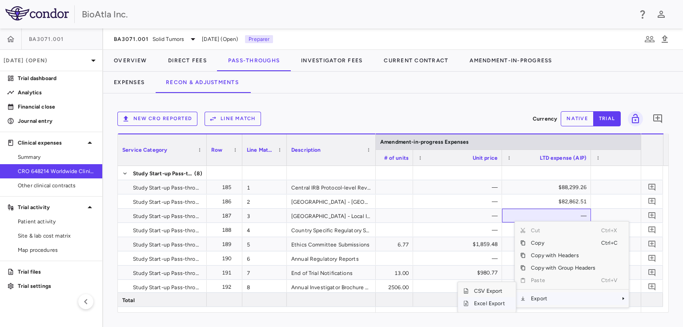
click at [492, 299] on span "Excel Export" at bounding box center [490, 303] width 42 height 12
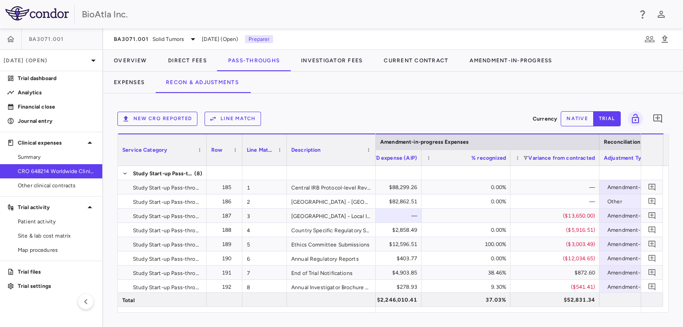
scroll to position [0, 2326]
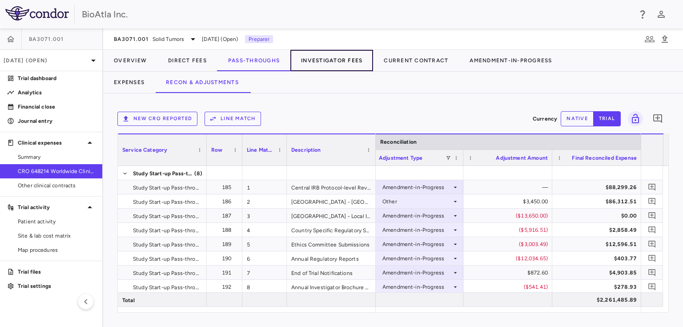
click at [333, 58] on button "Investigator Fees" at bounding box center [331, 60] width 83 height 21
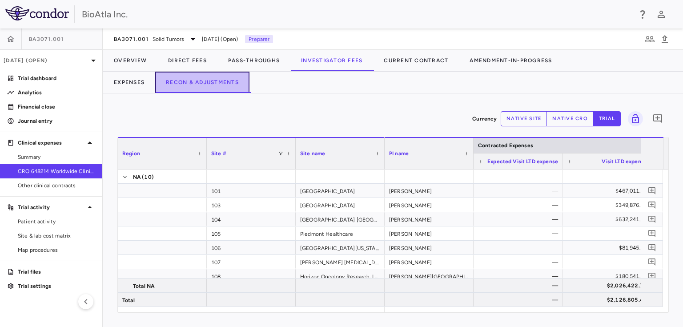
click at [203, 83] on button "Recon & Adjustments" at bounding box center [202, 82] width 94 height 21
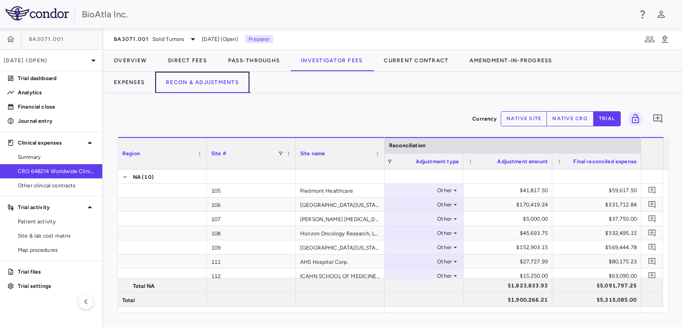
scroll to position [82, 0]
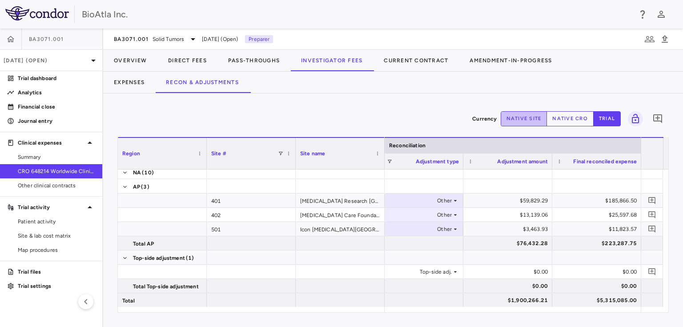
click at [523, 118] on button "native site" at bounding box center [524, 118] width 47 height 15
click at [573, 116] on button "native cro" at bounding box center [569, 118] width 47 height 15
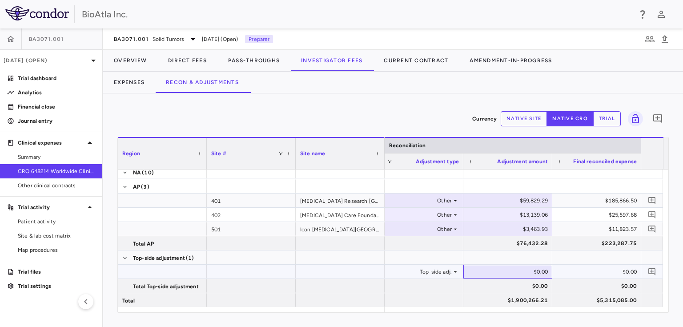
click at [520, 276] on div "$0.00" at bounding box center [509, 272] width 76 height 14
click at [495, 266] on input "number" at bounding box center [514, 272] width 75 height 15
click at [569, 271] on div "$80,071.30" at bounding box center [598, 272] width 76 height 14
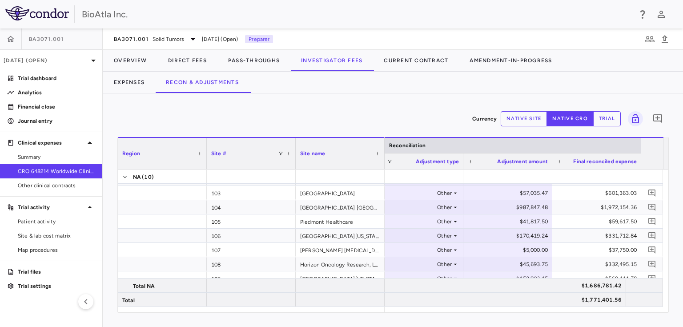
scroll to position [2, 0]
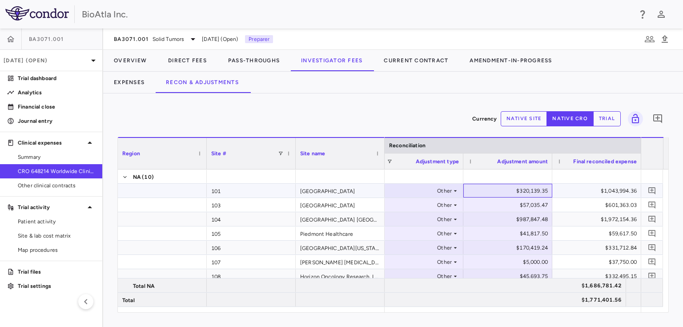
click at [509, 189] on div "$320,139.35" at bounding box center [509, 191] width 76 height 14
drag, startPoint x: 508, startPoint y: 189, endPoint x: 555, endPoint y: 189, distance: 47.1
click at [555, 189] on div "$324,683.39 Other ​ ********* $1,043,994.36" at bounding box center [152, 191] width 978 height 14
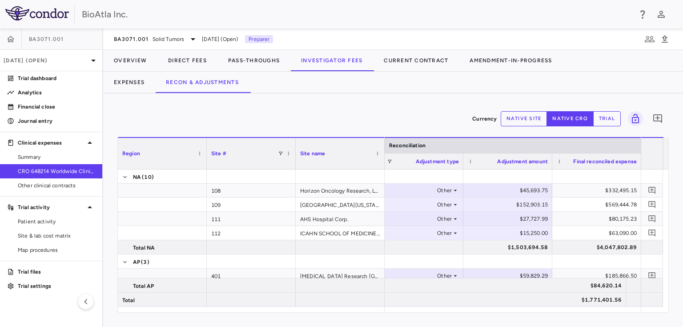
scroll to position [95, 0]
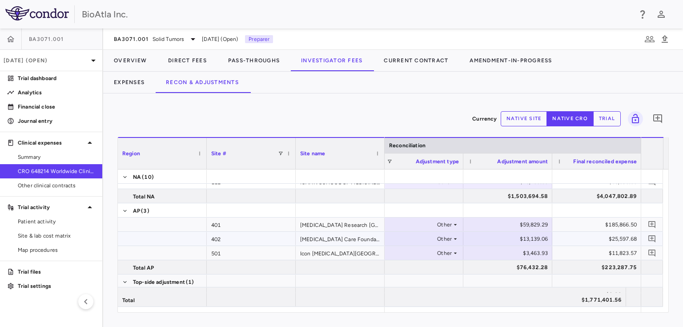
click at [498, 224] on div "$59,829.29" at bounding box center [509, 224] width 76 height 14
drag, startPoint x: 506, startPoint y: 224, endPoint x: 559, endPoint y: 224, distance: 53.4
click at [559, 224] on div "$71,674.30 Other ​ ******** $185,866.50" at bounding box center [152, 224] width 978 height 14
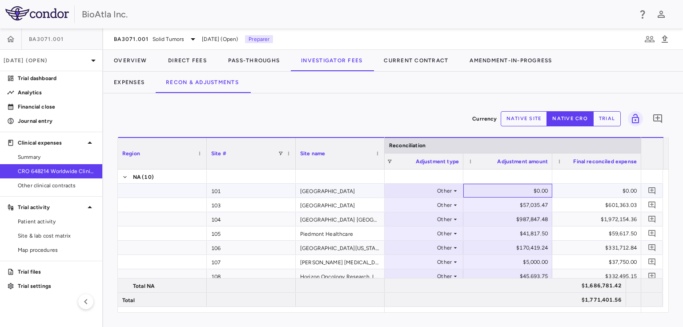
click at [529, 187] on div "$0.00" at bounding box center [509, 191] width 76 height 14
click at [523, 193] on input "number" at bounding box center [514, 191] width 75 height 15
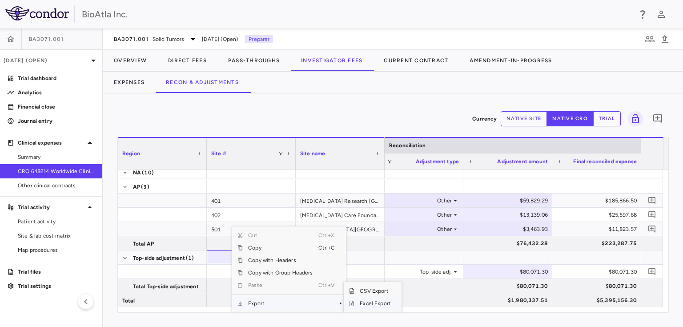
click at [373, 301] on span "Excel Export" at bounding box center [375, 303] width 42 height 12
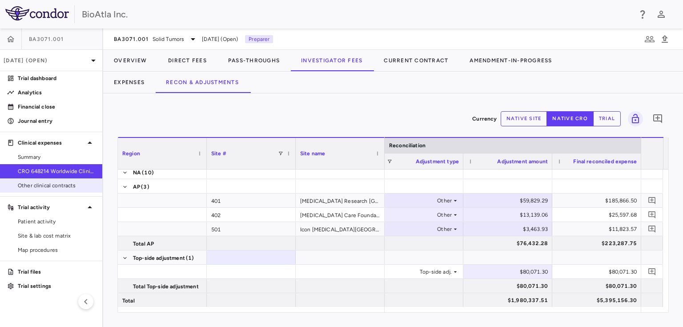
click at [36, 186] on span "Other clinical contracts" at bounding box center [56, 185] width 77 height 8
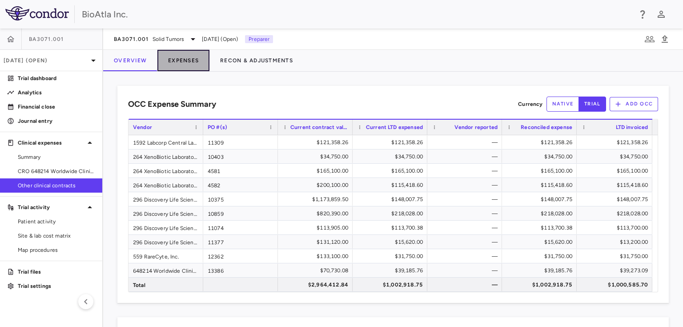
click at [194, 60] on button "Expenses" at bounding box center [183, 60] width 52 height 21
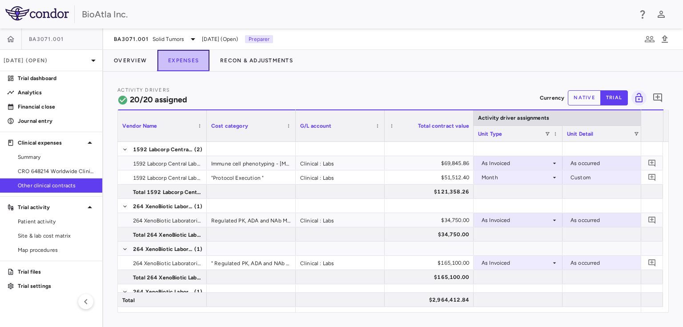
click at [189, 61] on button "Expenses" at bounding box center [183, 60] width 52 height 21
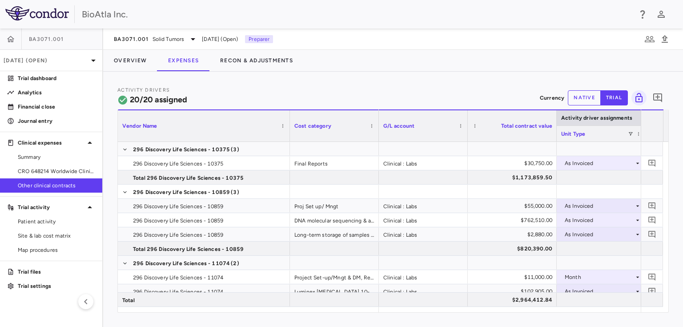
drag, startPoint x: 205, startPoint y: 115, endPoint x: 353, endPoint y: 220, distance: 181.1
click at [291, 151] on div "Vendor Name Cost category Activity driver assignments G/L account" at bounding box center [393, 210] width 550 height 203
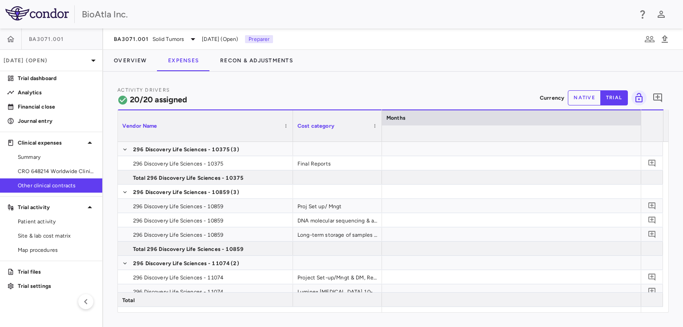
scroll to position [0, 5088]
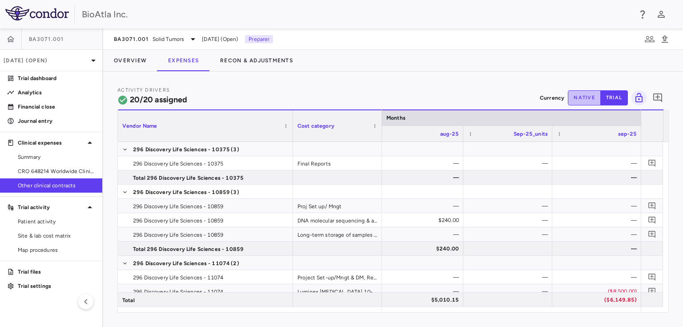
click at [574, 97] on button "native" at bounding box center [584, 97] width 33 height 15
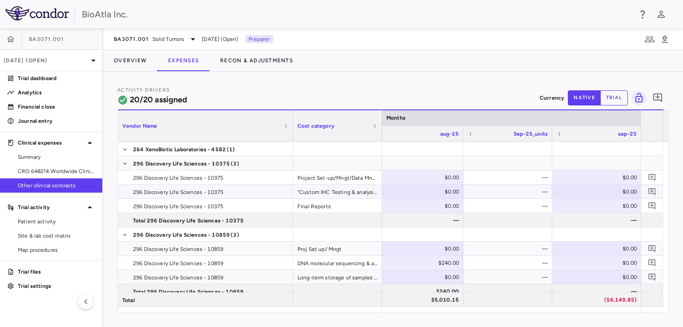
click at [617, 189] on div "$0.00" at bounding box center [598, 192] width 76 height 14
type input "********"
click at [615, 206] on div "$0.00" at bounding box center [598, 206] width 76 height 14
click at [602, 246] on div "$0.00" at bounding box center [598, 248] width 76 height 14
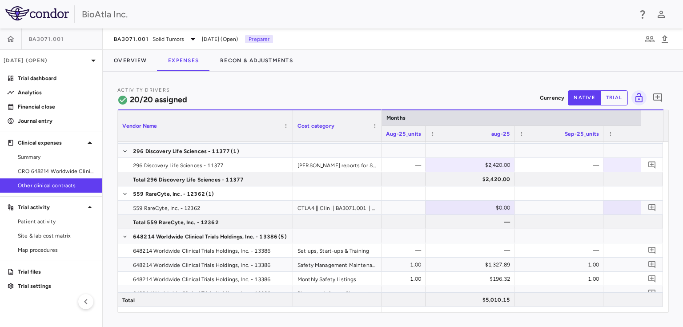
scroll to position [0, 8610]
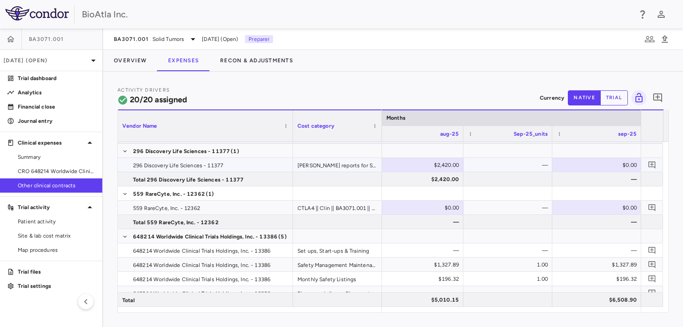
click at [435, 158] on div "$2,420.00" at bounding box center [420, 165] width 76 height 14
drag, startPoint x: 432, startPoint y: 164, endPoint x: 475, endPoint y: 163, distance: 42.7
click at [569, 159] on div "$0.00" at bounding box center [598, 165] width 76 height 14
click at [530, 160] on div "—" at bounding box center [509, 165] width 76 height 14
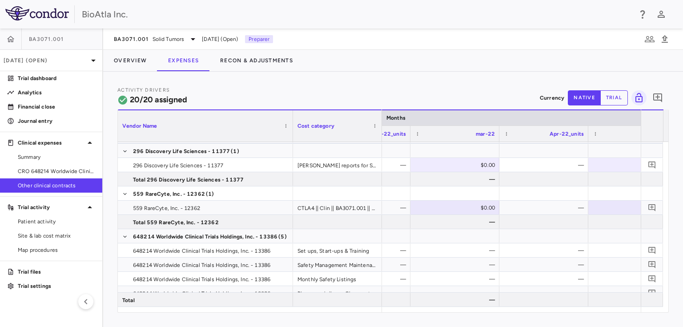
scroll to position [0, 1528]
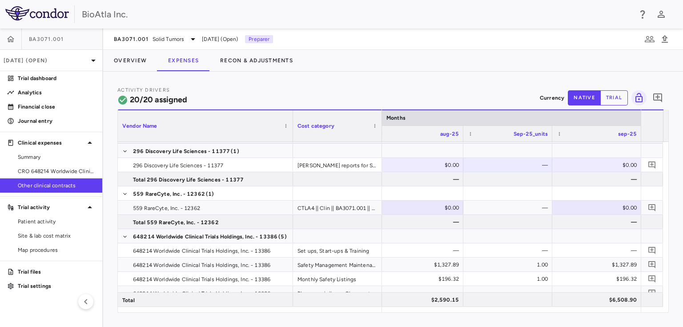
click at [523, 82] on div "Activity Drivers 20/20 assigned Currency native trial 0 Press ENTER to sort. Pr…" at bounding box center [393, 199] width 580 height 255
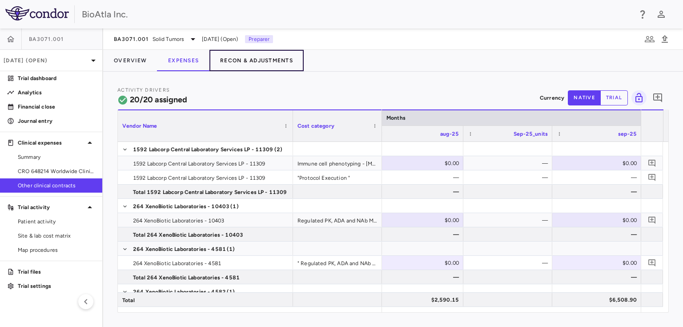
click at [249, 61] on button "Recon & Adjustments" at bounding box center [256, 60] width 94 height 21
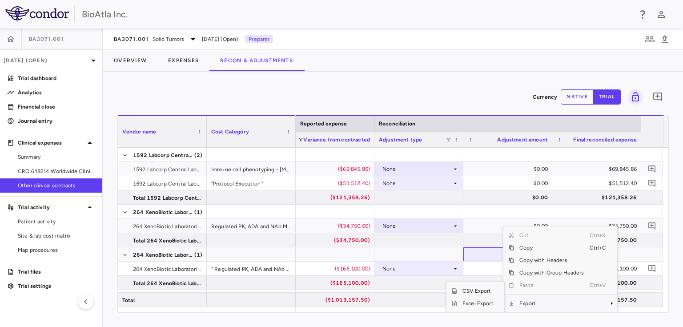
click at [612, 301] on span "Context Menu" at bounding box center [611, 303] width 5 height 5
click at [484, 306] on span "Excel Export" at bounding box center [478, 303] width 42 height 12
